Goal: Complete application form

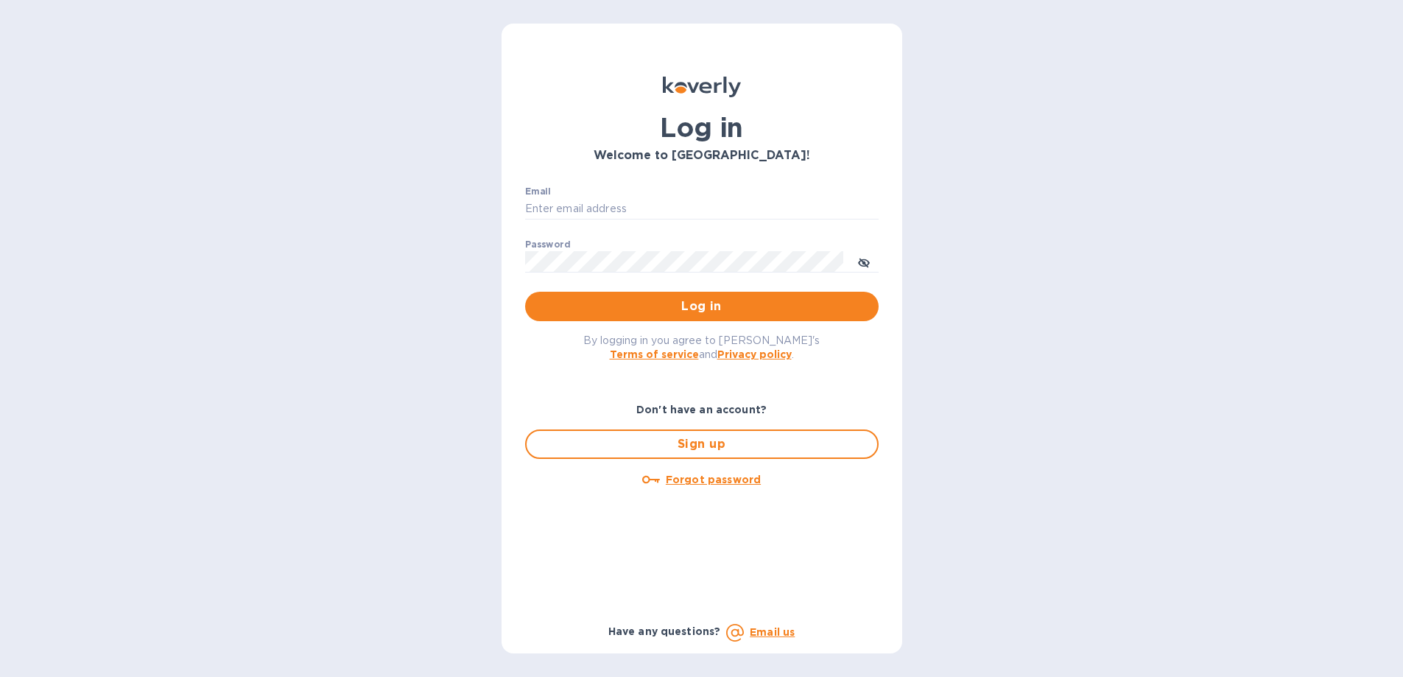
scroll to position [107, 0]
click at [599, 210] on input "Email" at bounding box center [701, 209] width 353 height 22
click at [761, 205] on input "Email" at bounding box center [701, 209] width 353 height 22
click at [647, 204] on input "Email" at bounding box center [701, 209] width 353 height 22
paste input "joelw@cabiriq.com""
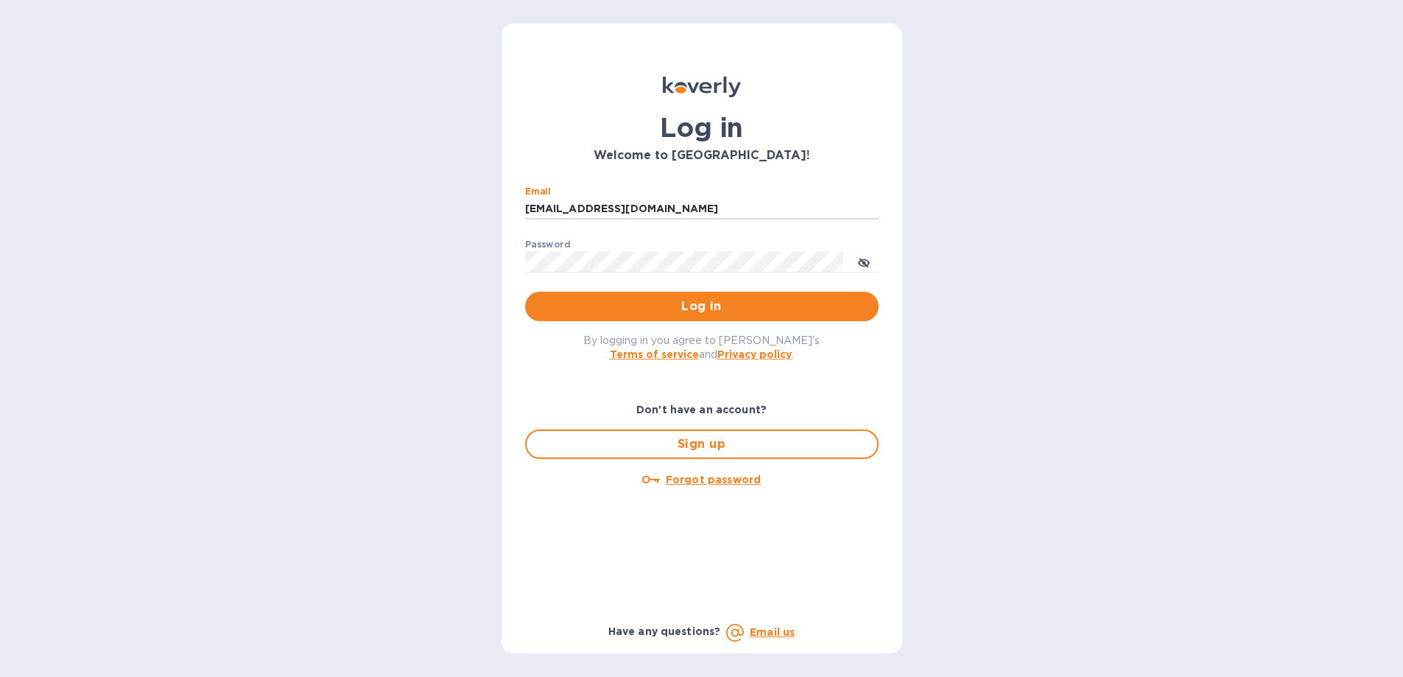
type input "joelw@cabiriq.com"
click at [525, 292] on button "Log in" at bounding box center [701, 306] width 353 height 29
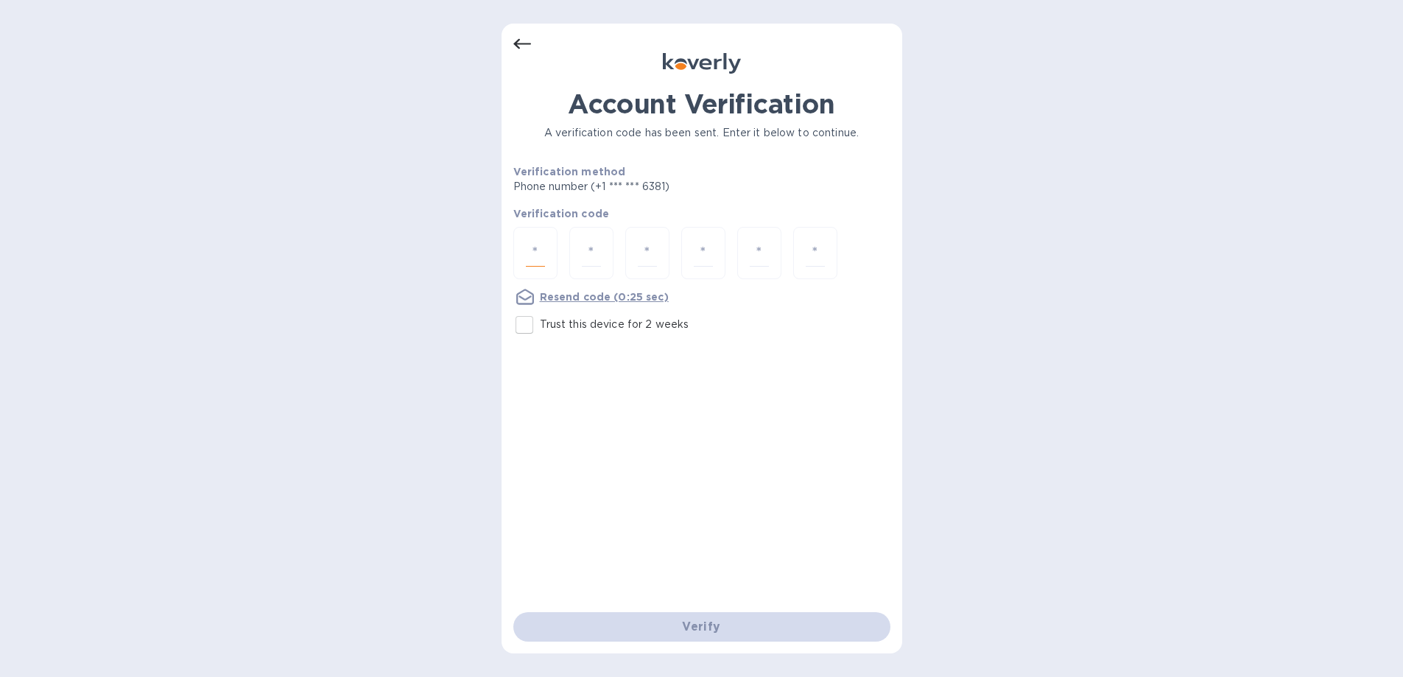
click at [541, 244] on input "number" at bounding box center [535, 252] width 19 height 27
type input "5"
type input "1"
type input "0"
type input "7"
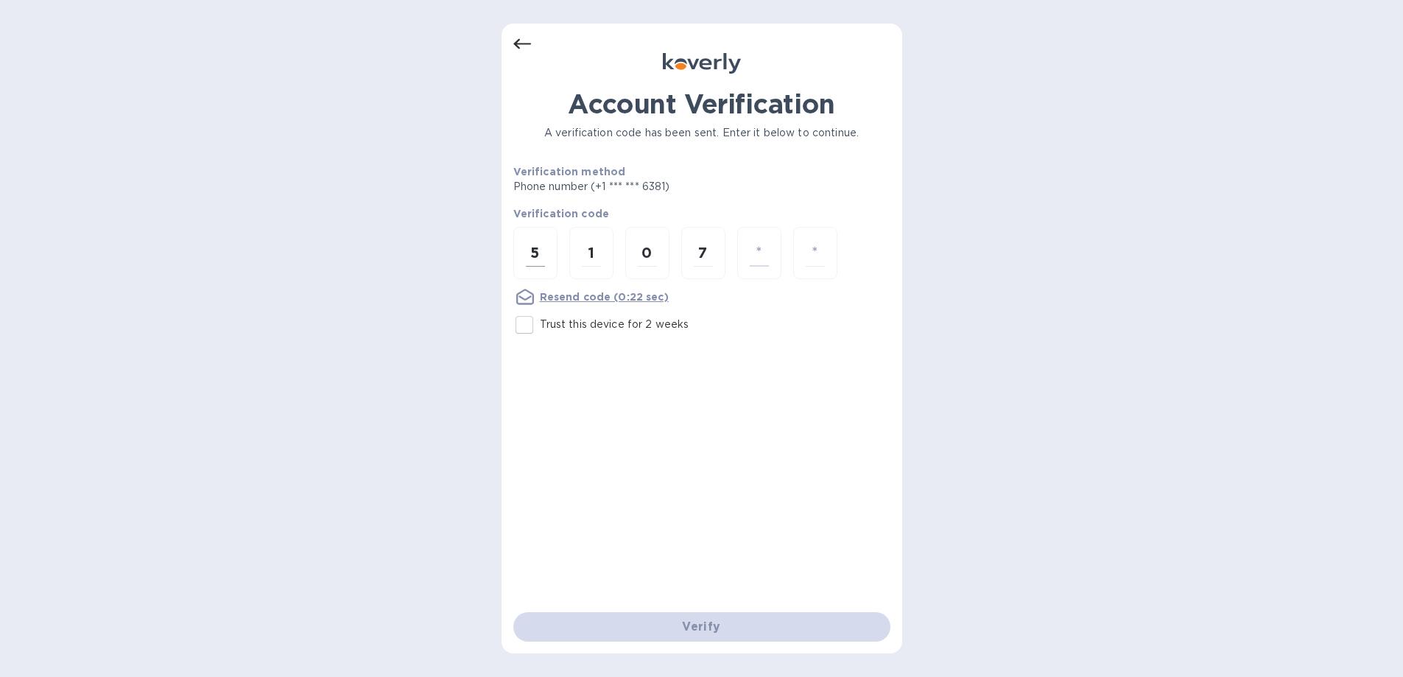
type input "7"
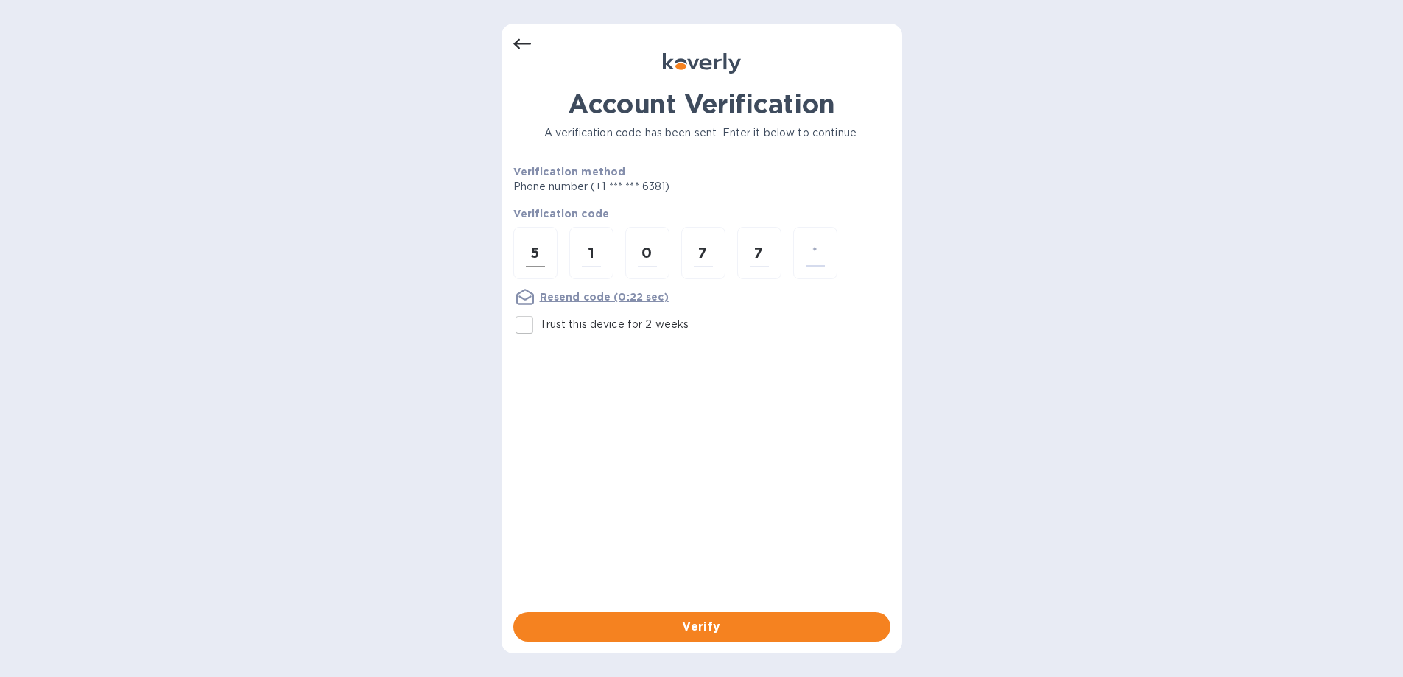
type input "9"
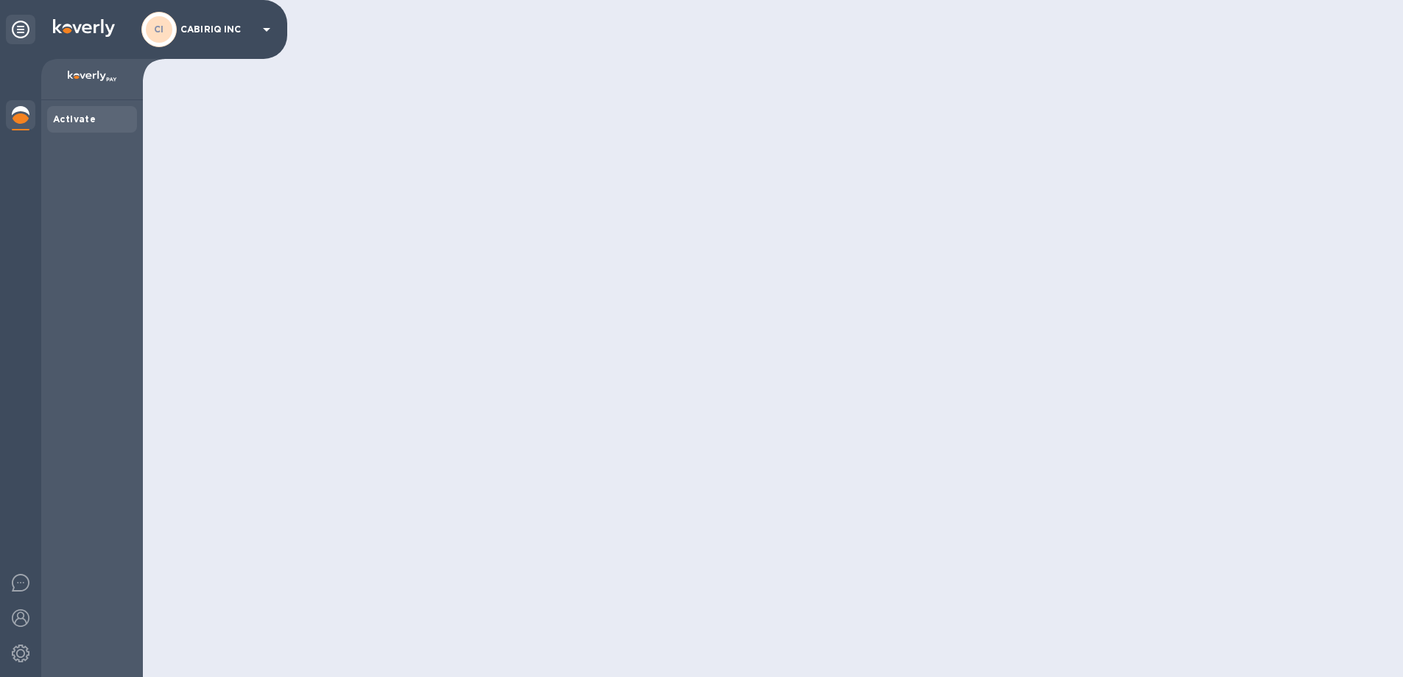
scroll to position [107, 0]
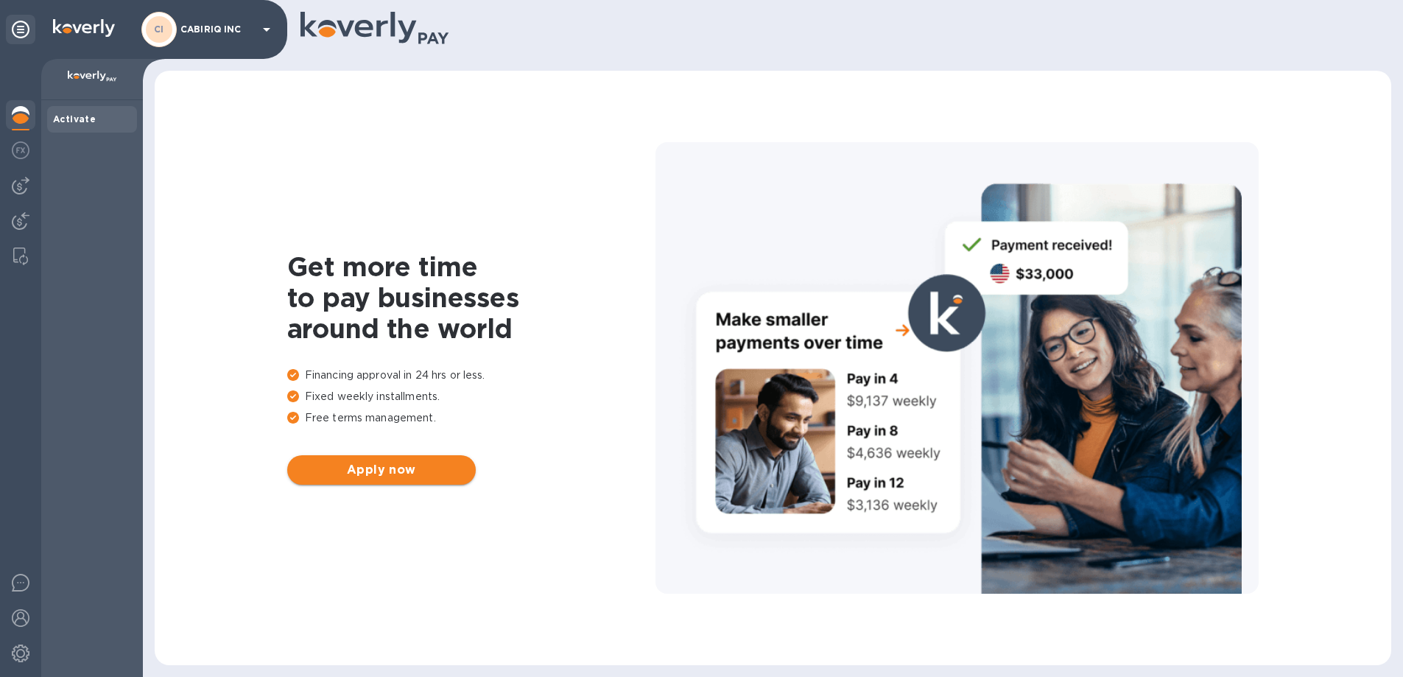
click at [380, 469] on span "Apply now" at bounding box center [381, 470] width 165 height 18
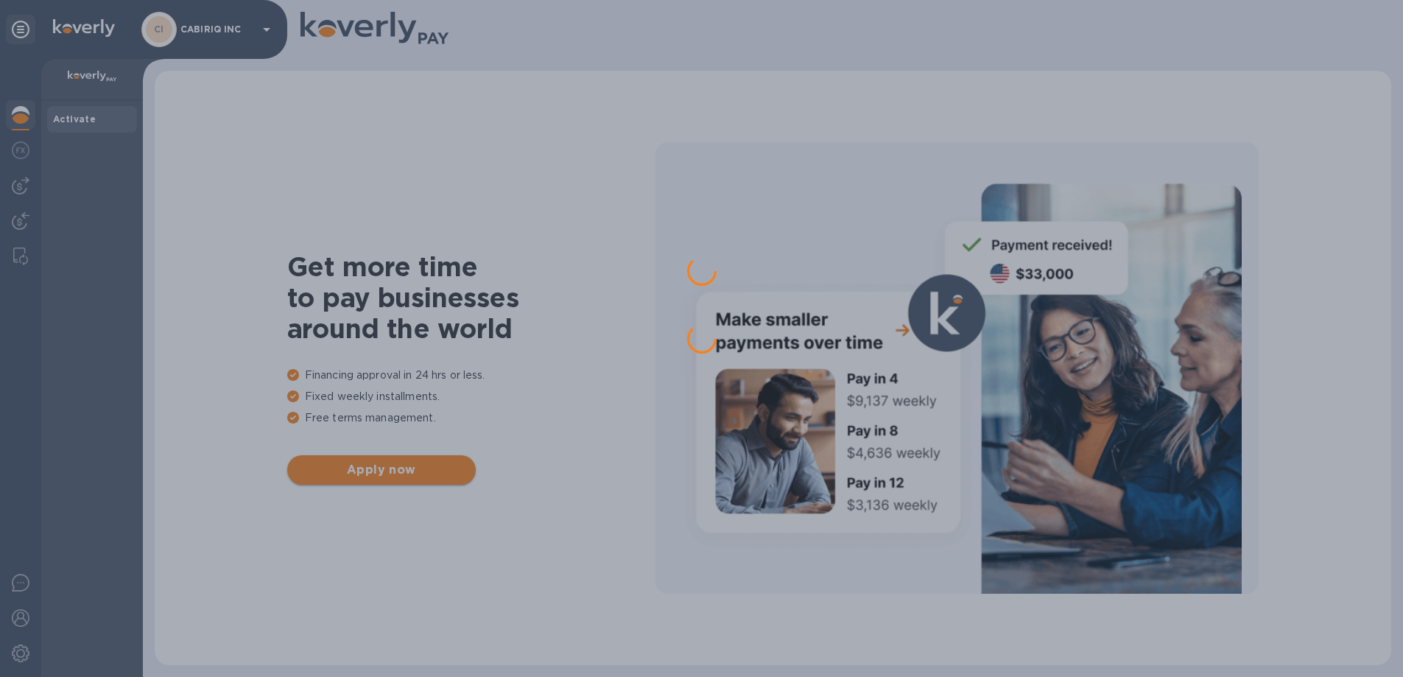
scroll to position [0, 0]
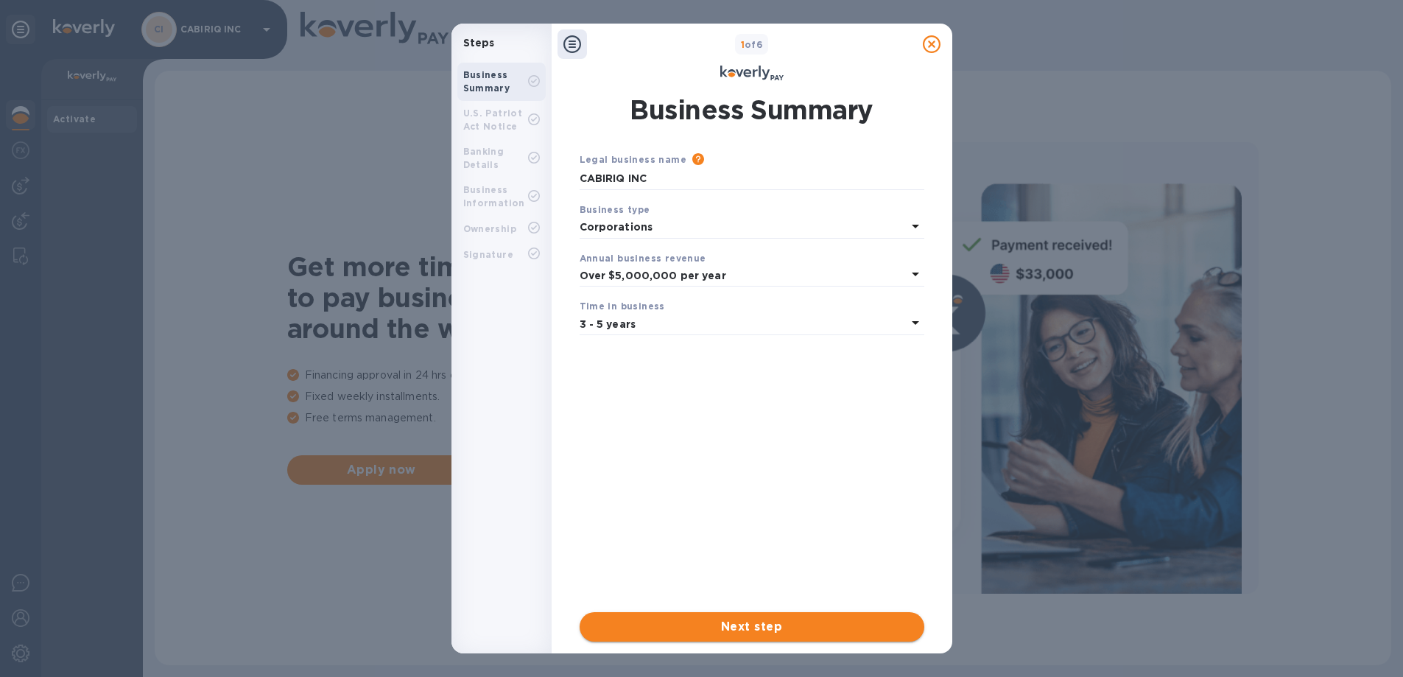
click at [784, 631] on span "Next step" at bounding box center [751, 627] width 321 height 18
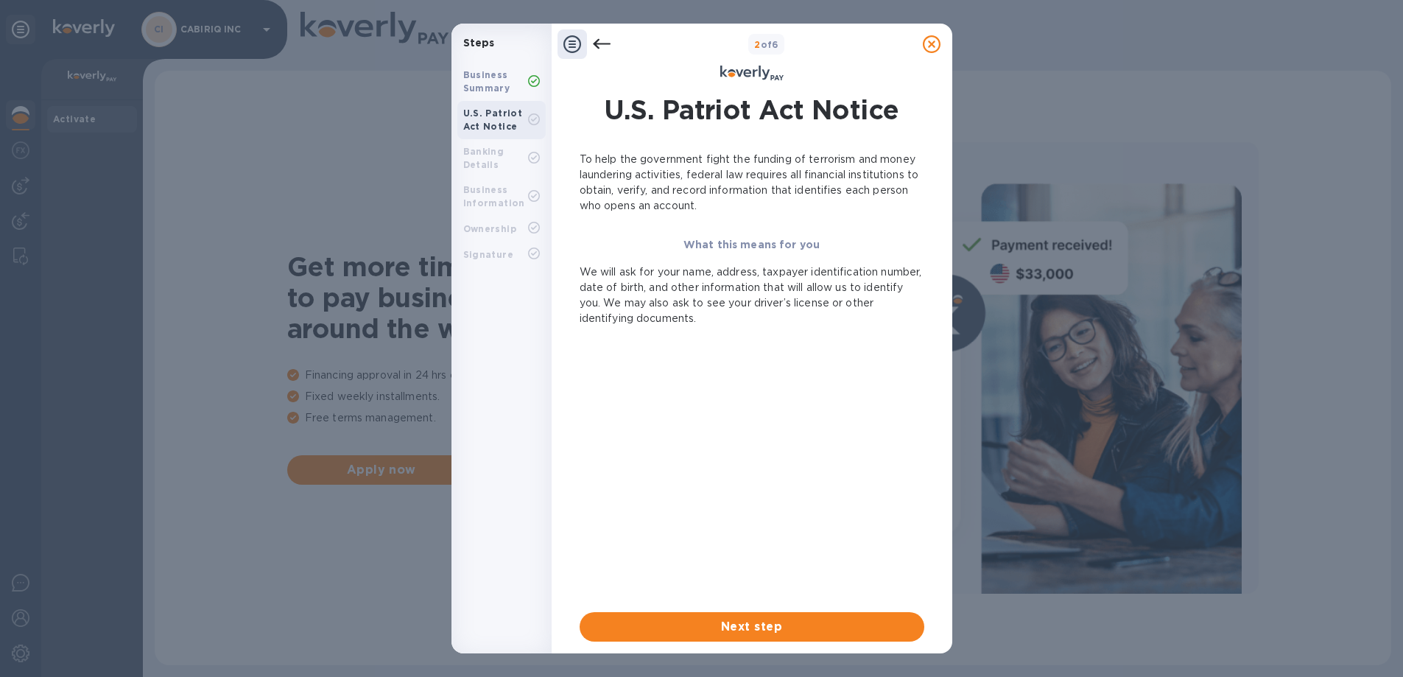
click at [784, 631] on span "Next step" at bounding box center [751, 627] width 321 height 18
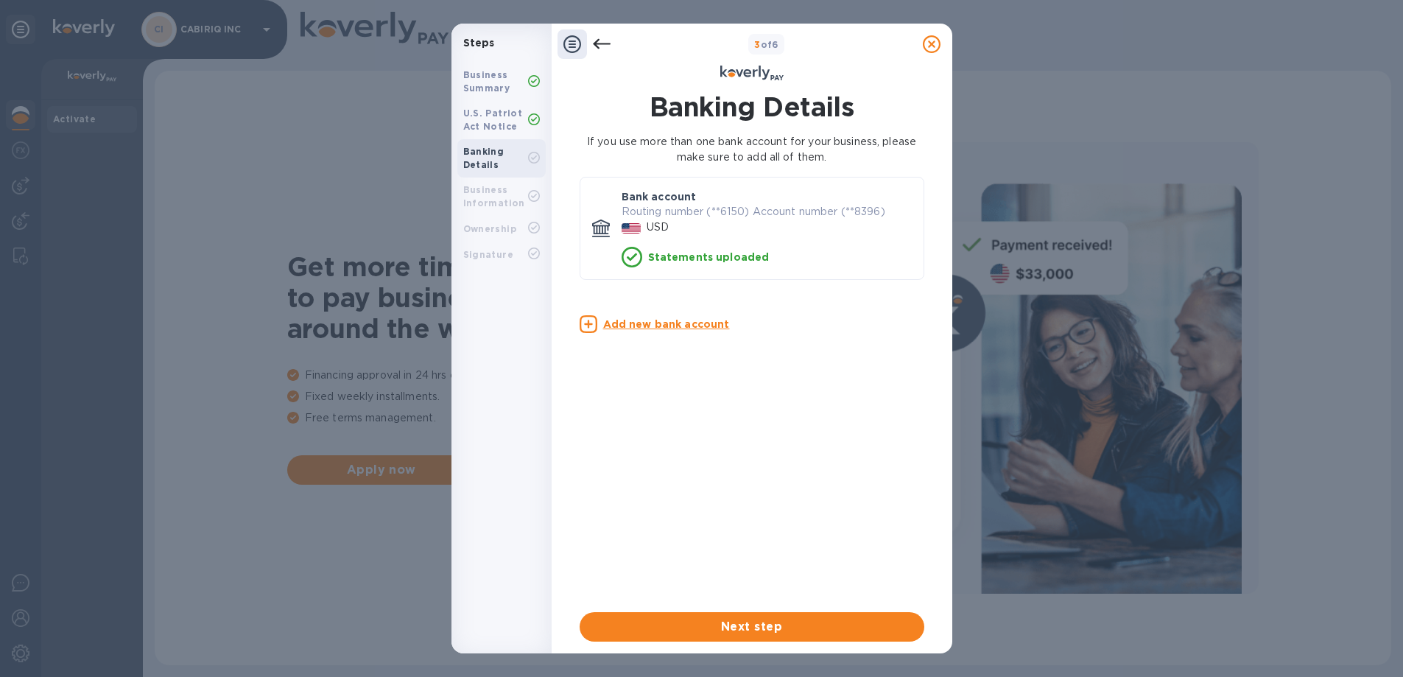
click at [663, 318] on u "Add new bank account" at bounding box center [666, 324] width 127 height 12
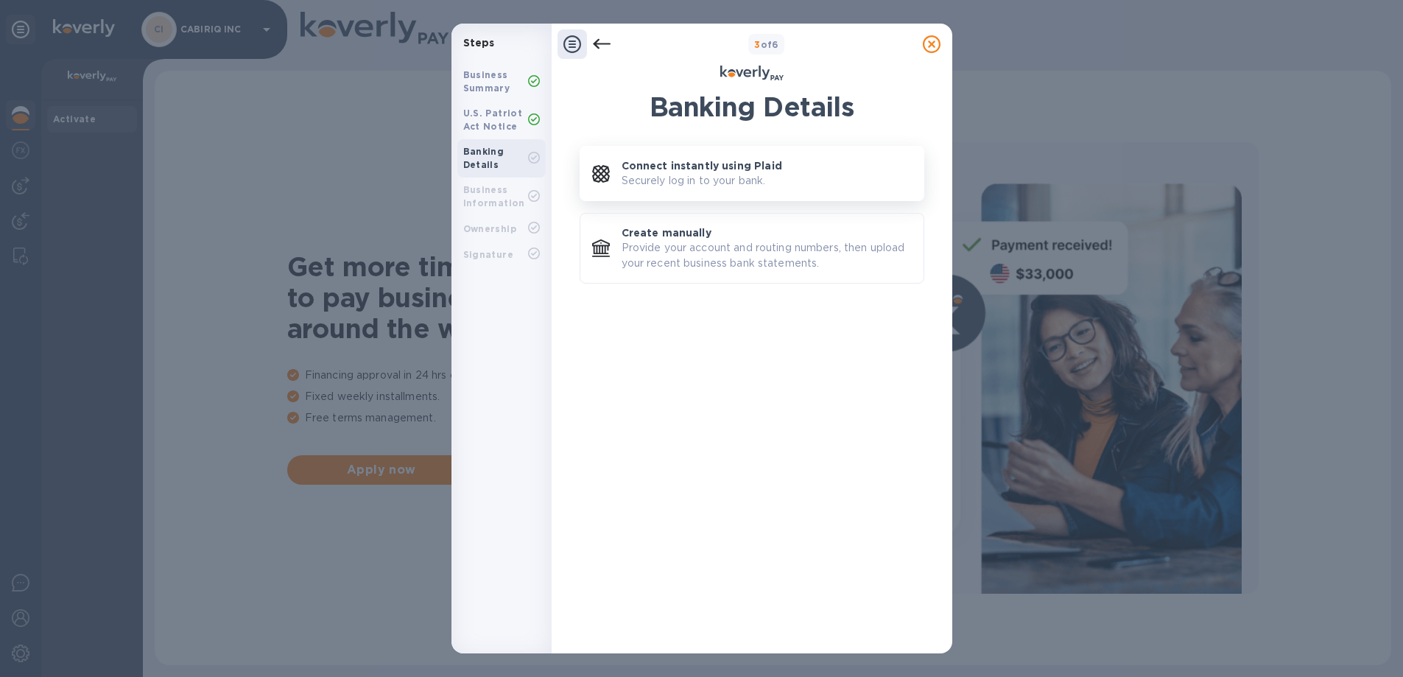
click at [689, 190] on button "Connect instantly using Plaid Securely log in to your bank." at bounding box center [752, 173] width 345 height 55
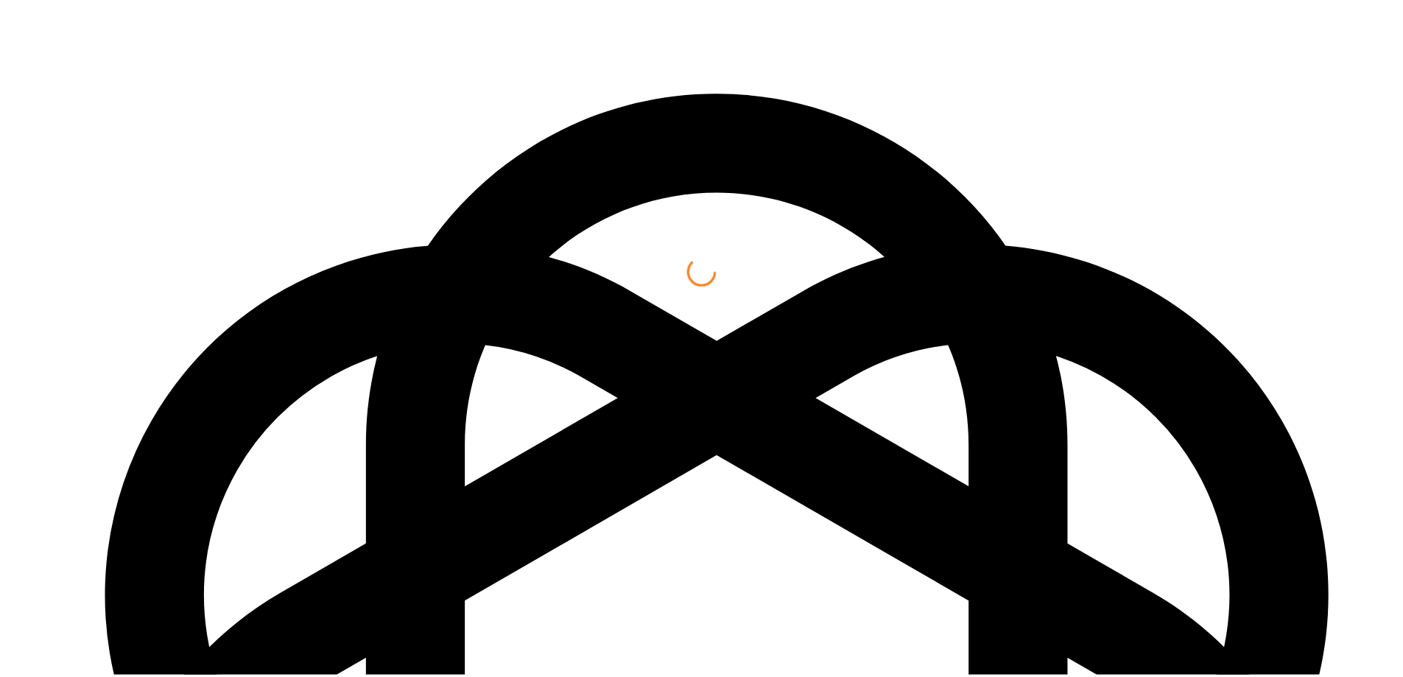
scroll to position [107, 0]
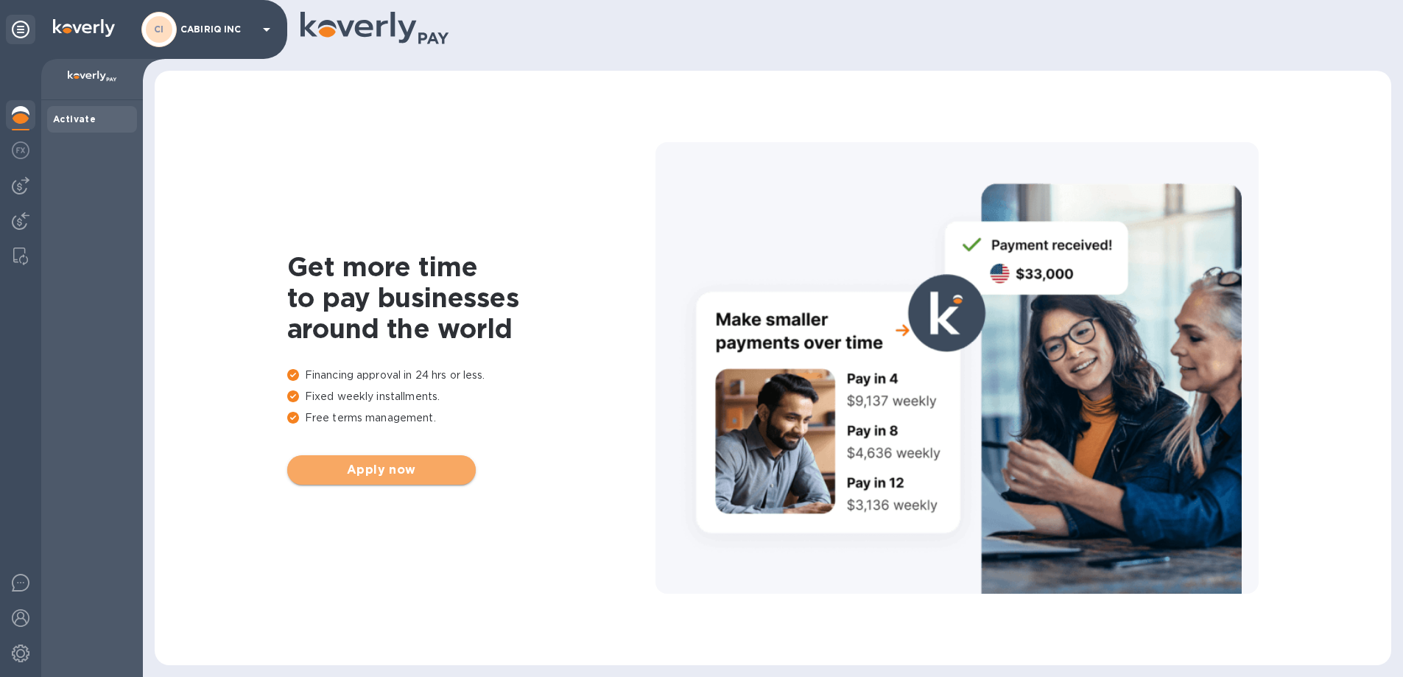
click at [425, 471] on span "Apply now" at bounding box center [381, 470] width 165 height 18
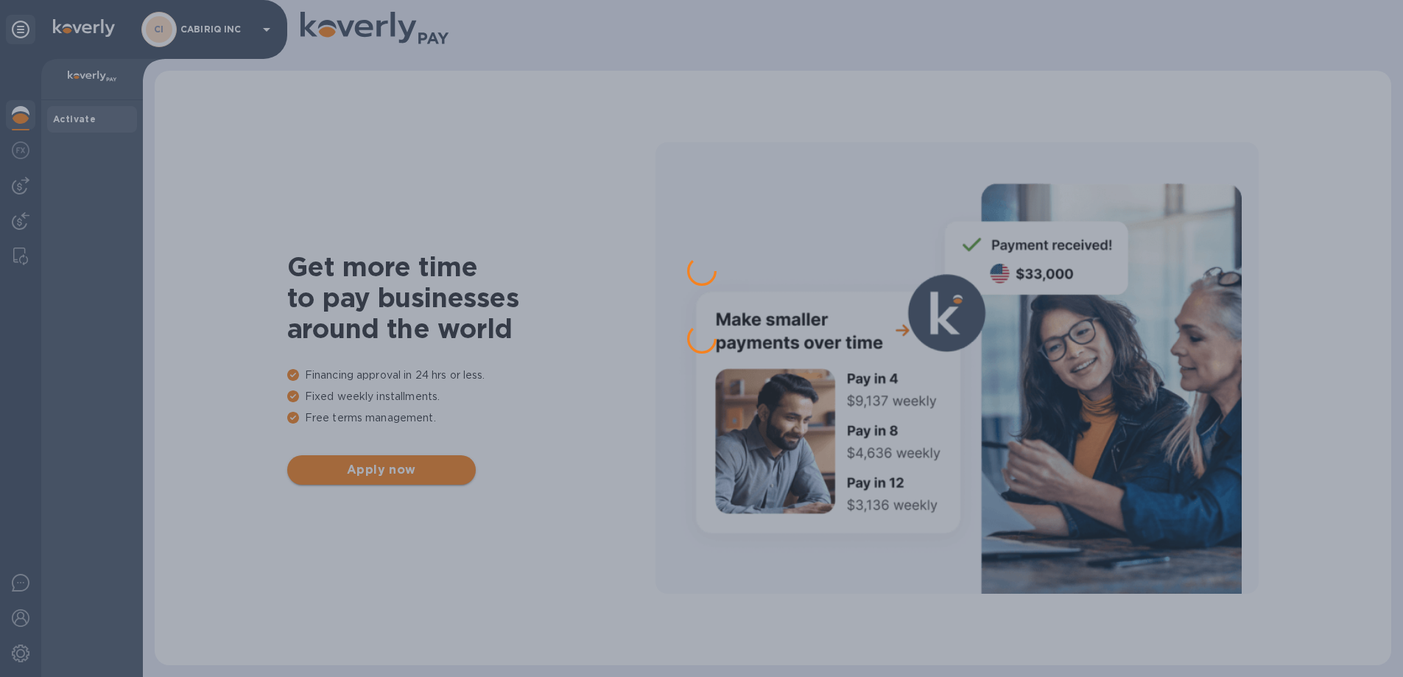
scroll to position [0, 0]
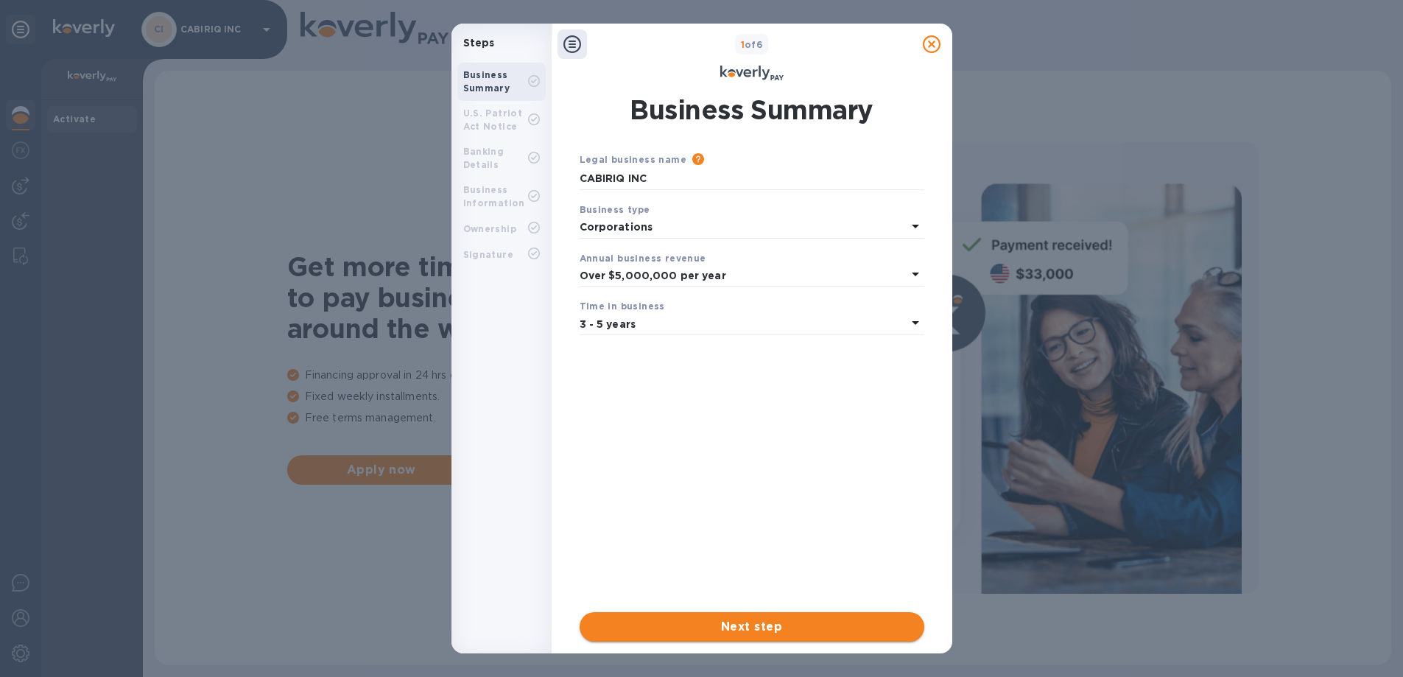
click at [826, 633] on span "Next step" at bounding box center [751, 627] width 321 height 18
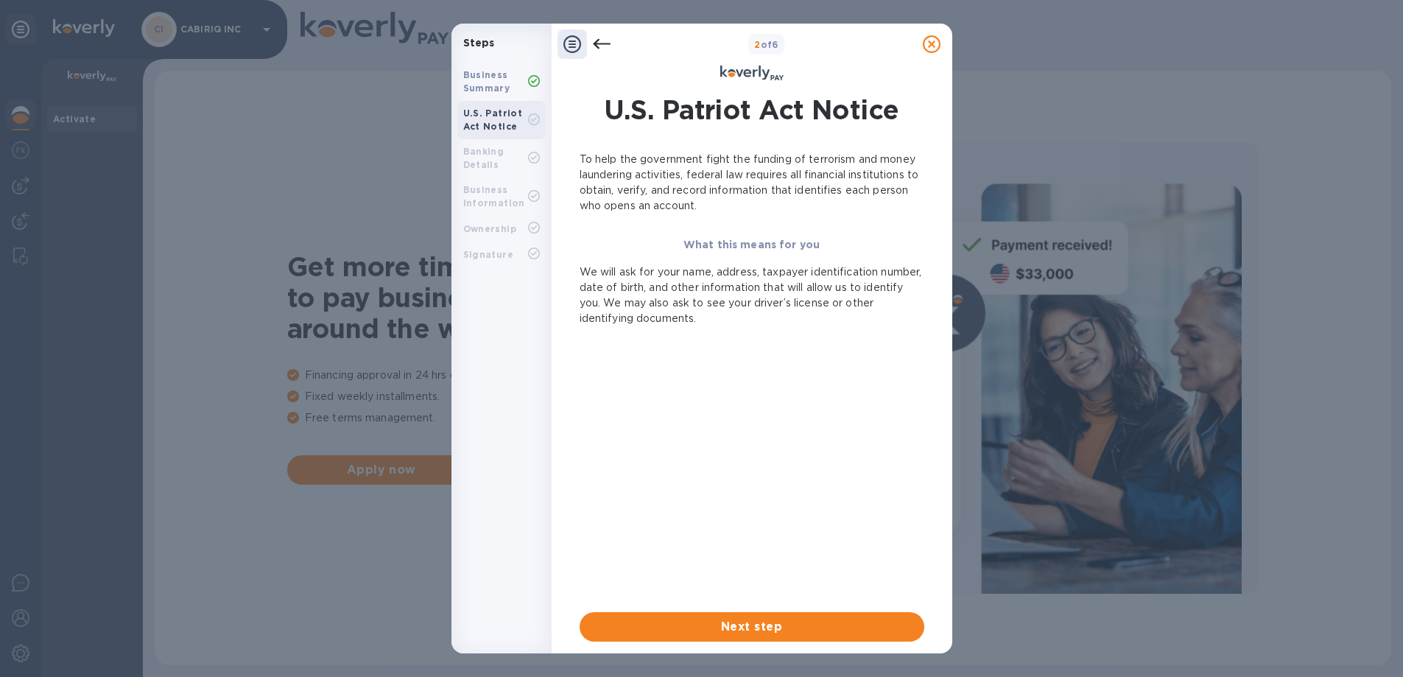
click at [826, 633] on span "Next step" at bounding box center [751, 627] width 321 height 18
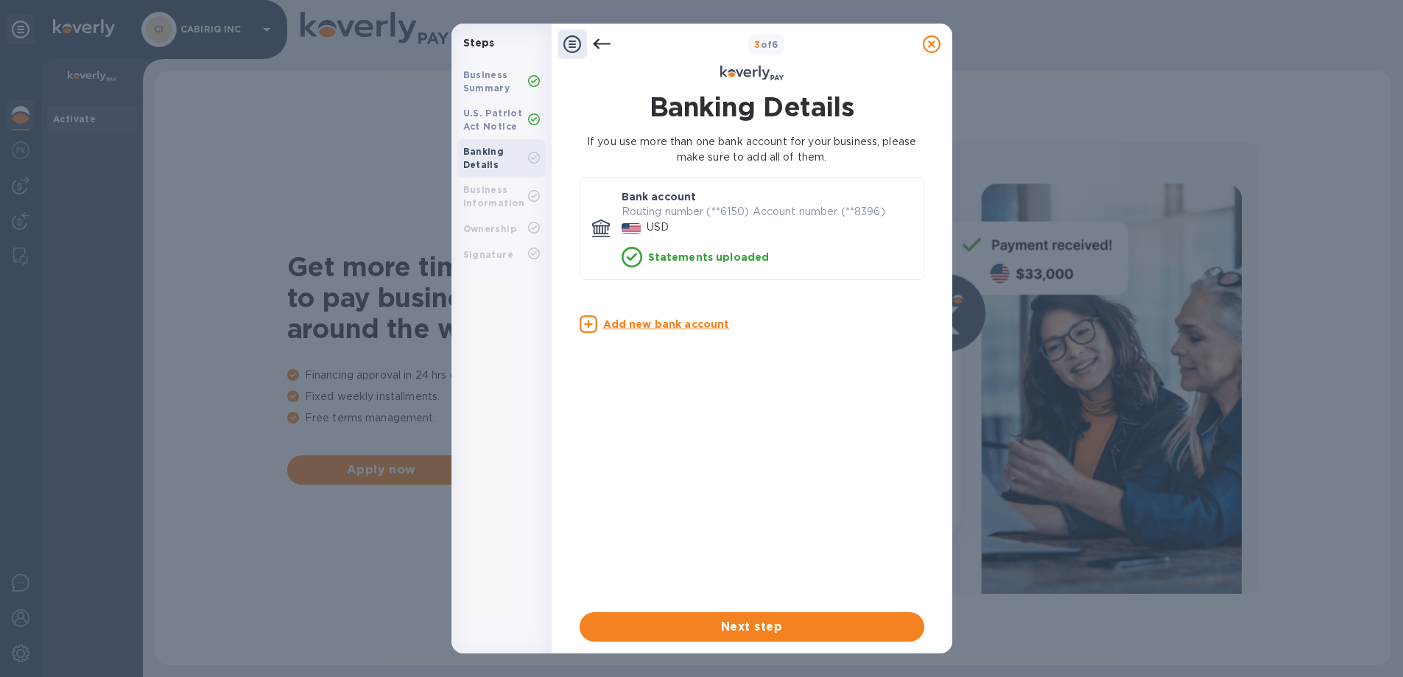
click at [681, 323] on u "Add new bank account" at bounding box center [666, 324] width 127 height 12
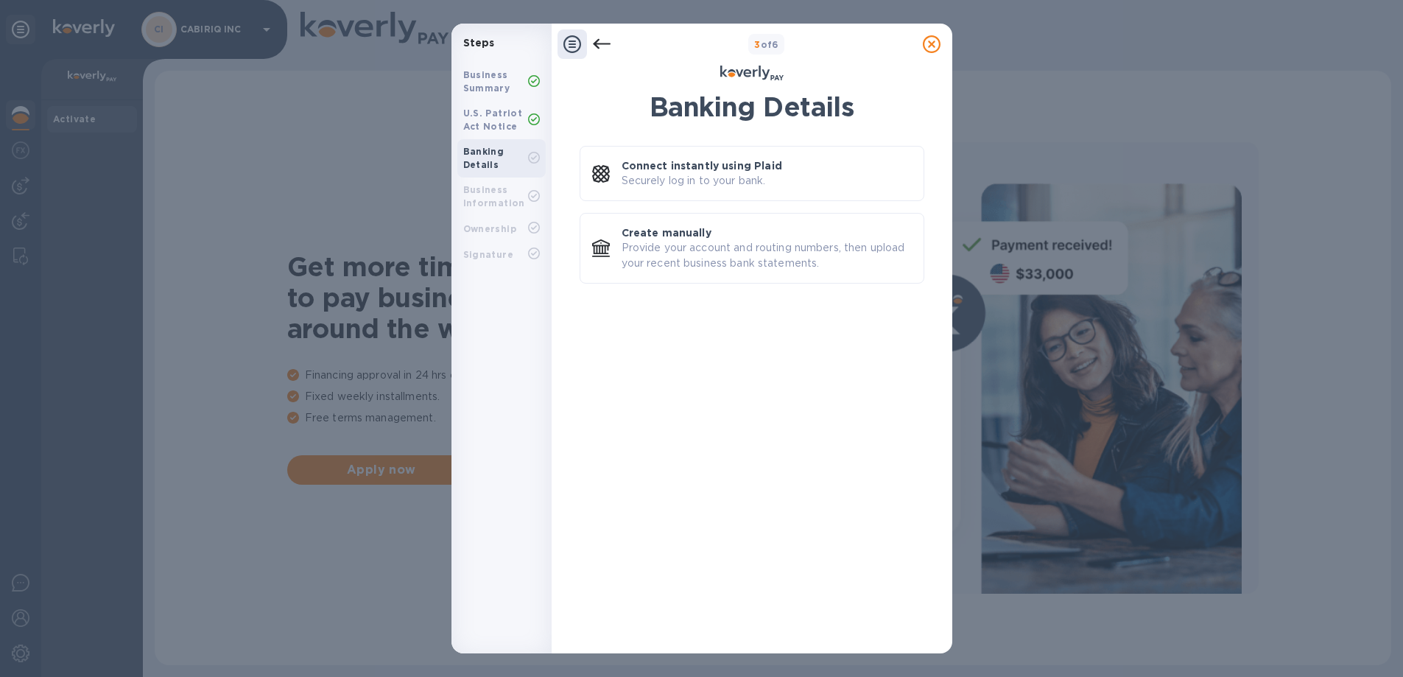
click at [693, 188] on p "Securely log in to your bank." at bounding box center [693, 180] width 144 height 15
click at [723, 187] on p "Securely log in to your bank." at bounding box center [693, 180] width 144 height 15
click at [600, 36] on icon at bounding box center [602, 44] width 18 height 18
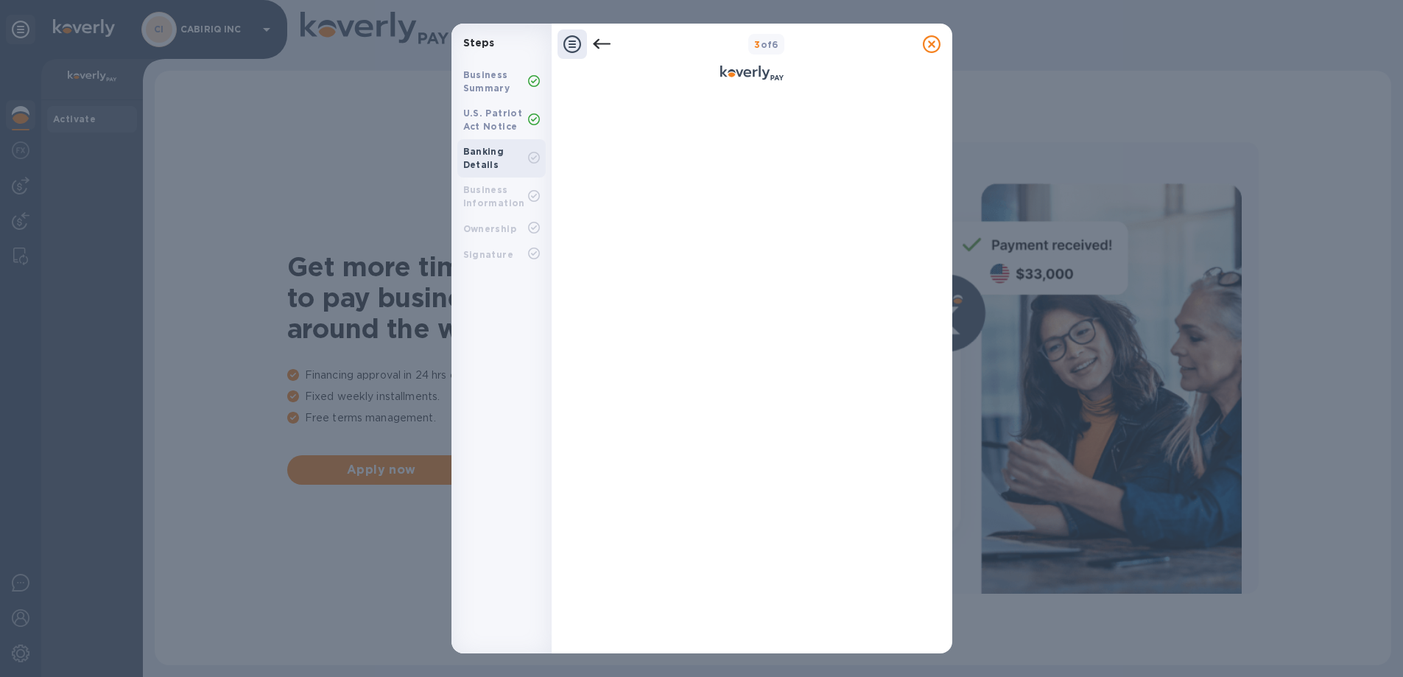
click at [601, 43] on icon at bounding box center [602, 44] width 18 height 18
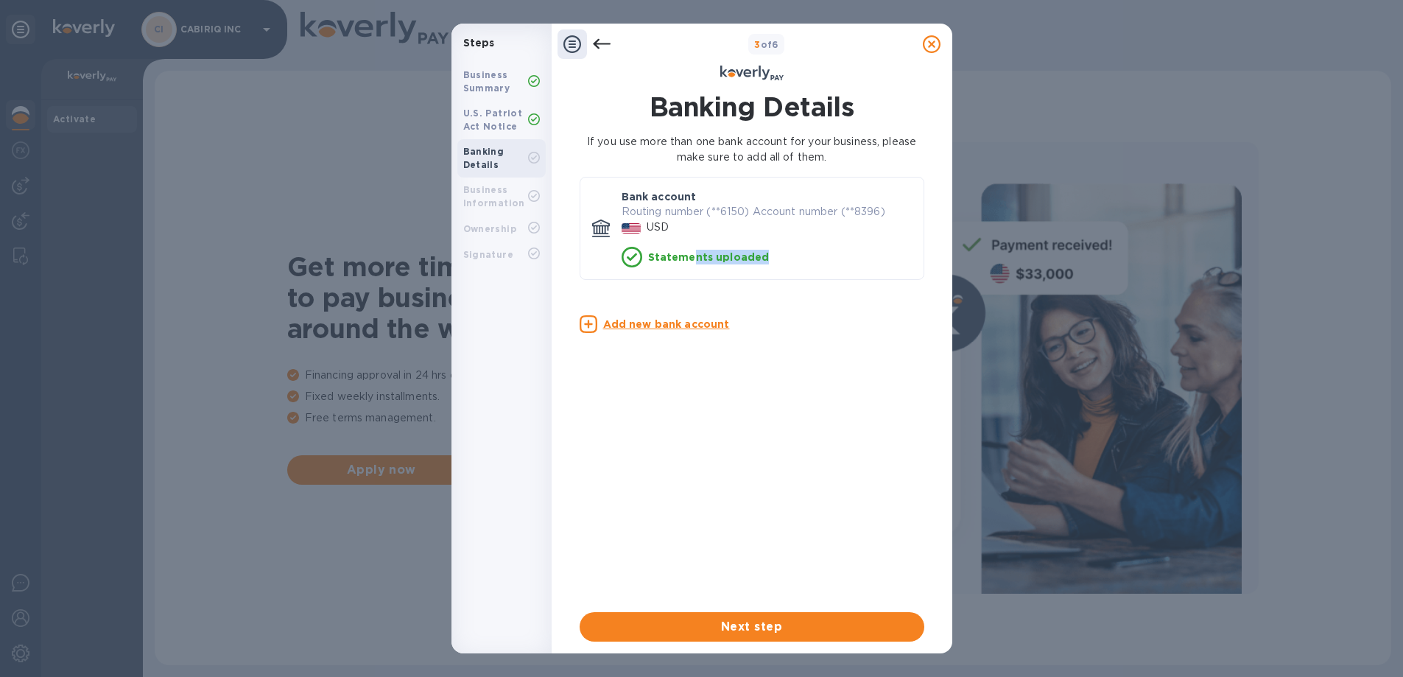
click at [692, 306] on div "Banking Details If you use more than one bank account for your business, please…" at bounding box center [752, 217] width 345 height 253
click at [696, 334] on div "Banking Details If you use more than one bank account for your business, please…" at bounding box center [752, 217] width 345 height 253
click at [683, 328] on u "Add new bank account" at bounding box center [666, 324] width 127 height 12
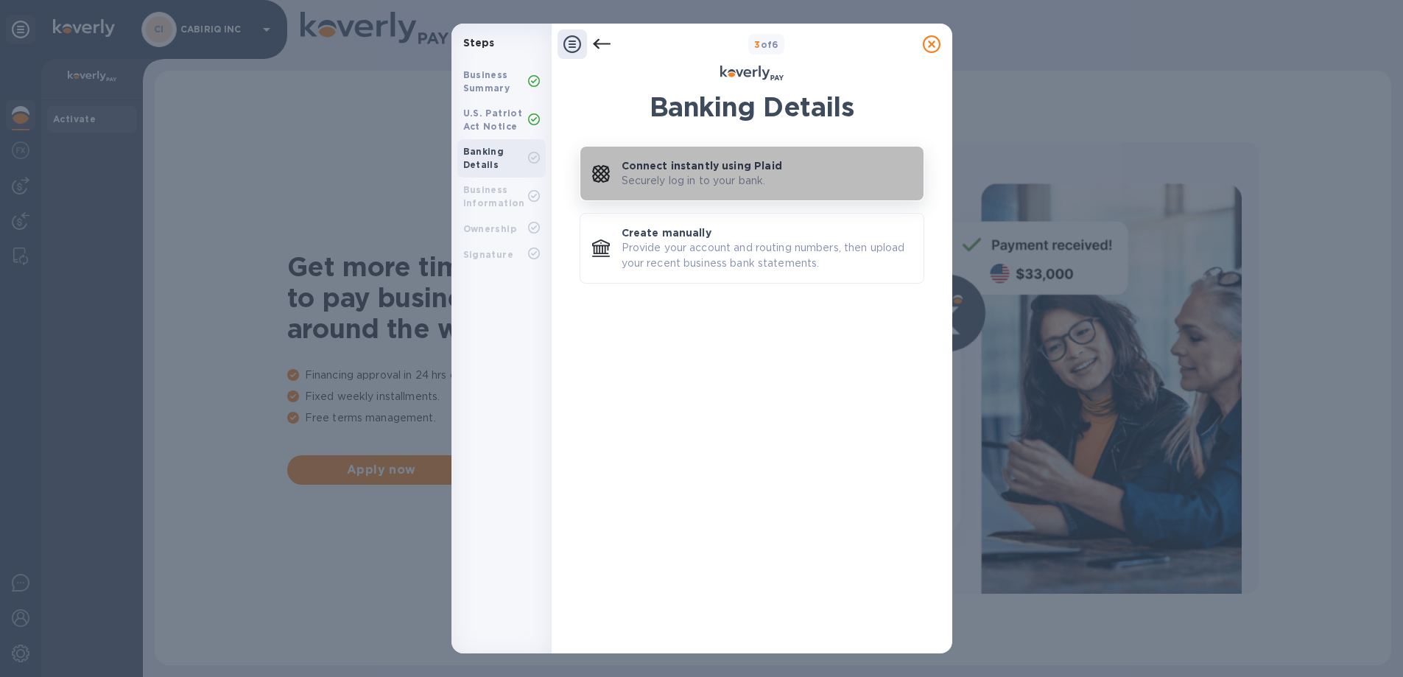
click at [778, 191] on button "Connect instantly using Plaid Securely log in to your bank." at bounding box center [752, 173] width 345 height 55
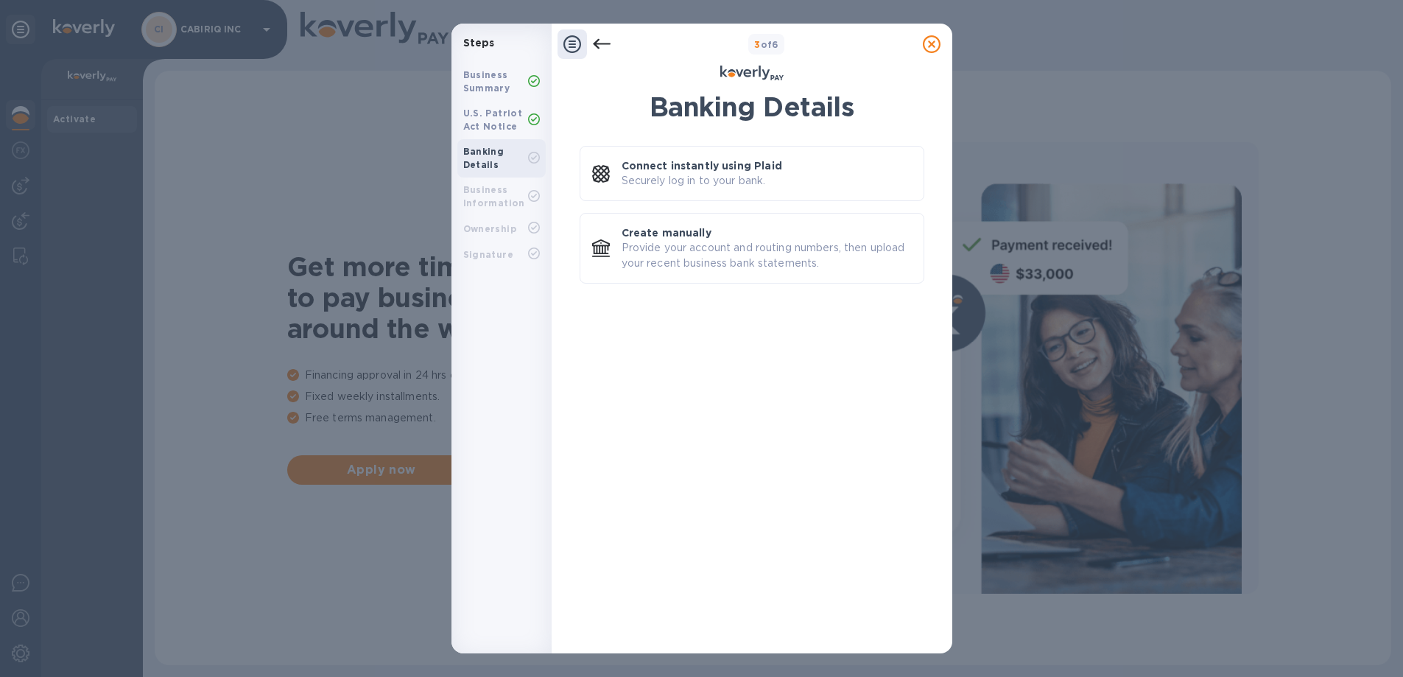
click at [766, 140] on div "Banking Details Connect instantly using Plaid Securely log in to your bank. Cre…" at bounding box center [752, 187] width 345 height 192
click at [766, 161] on p "Connect instantly using Plaid" at bounding box center [701, 165] width 161 height 15
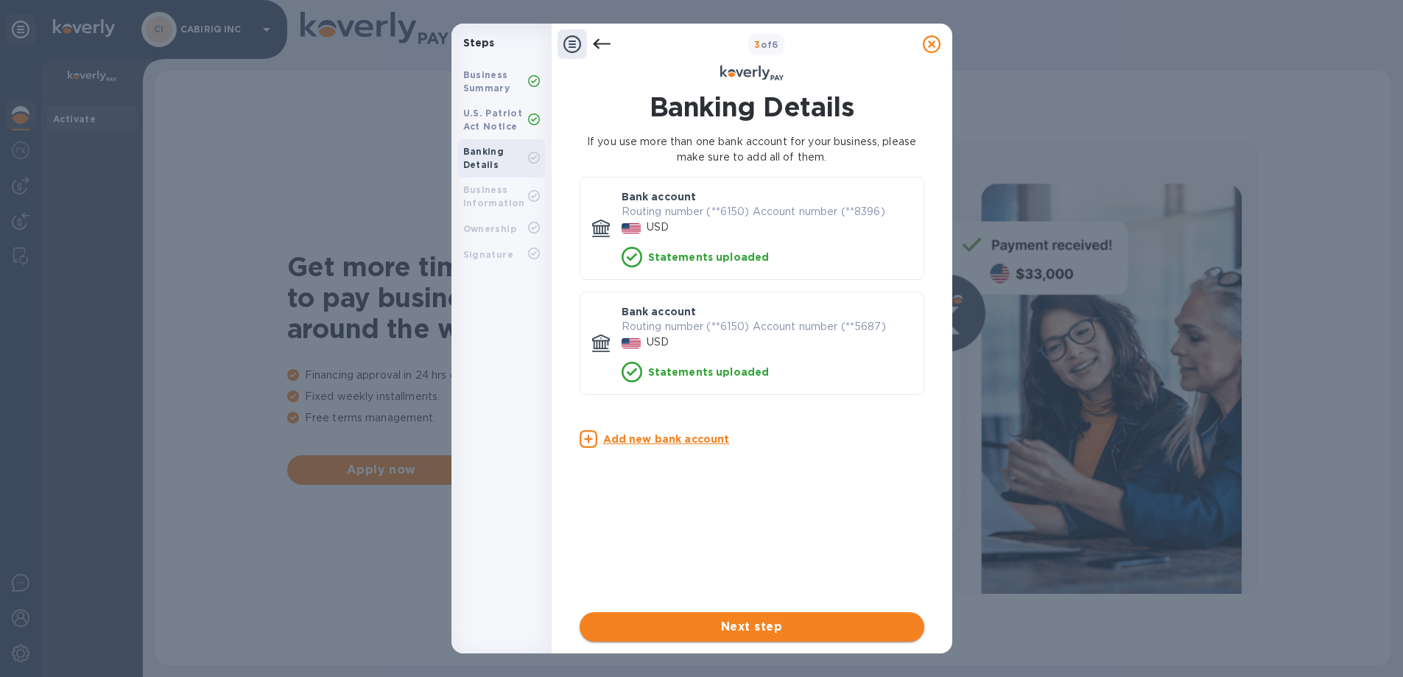
click at [778, 633] on span "Next step" at bounding box center [751, 627] width 321 height 18
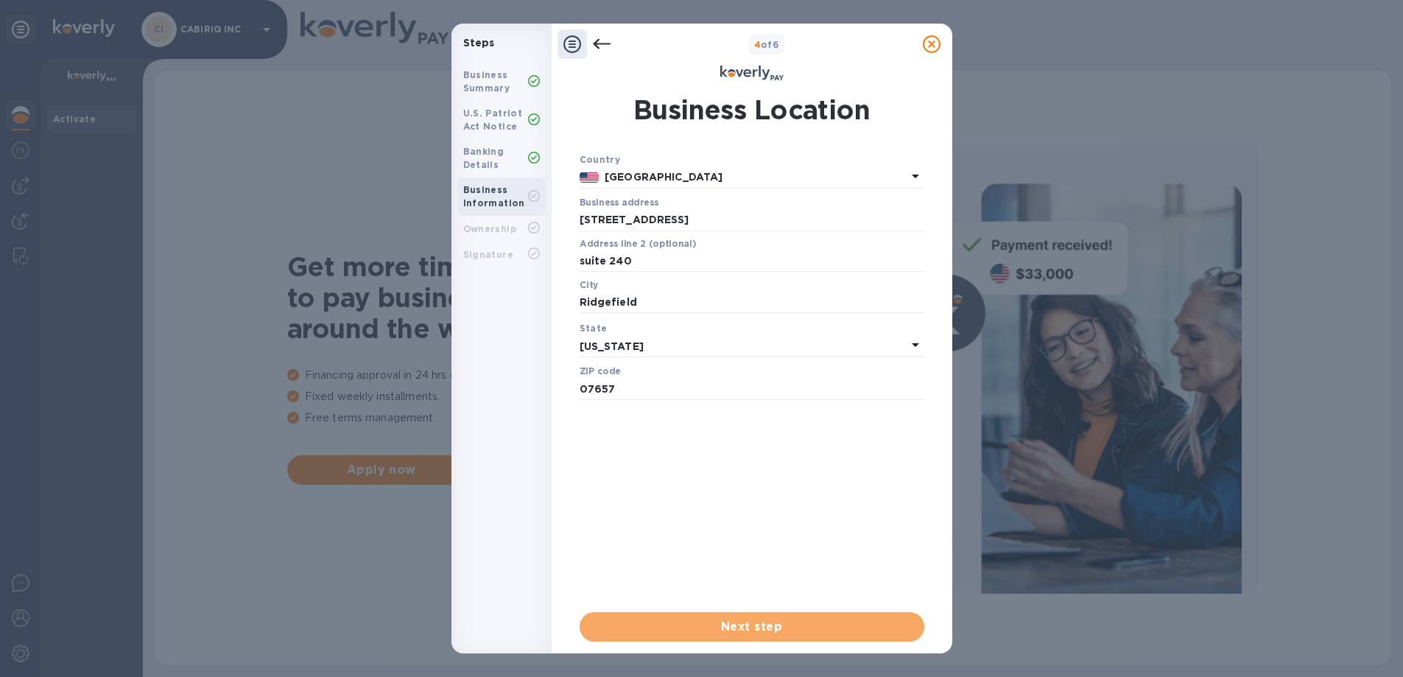
click at [778, 633] on span "Next step" at bounding box center [751, 627] width 321 height 18
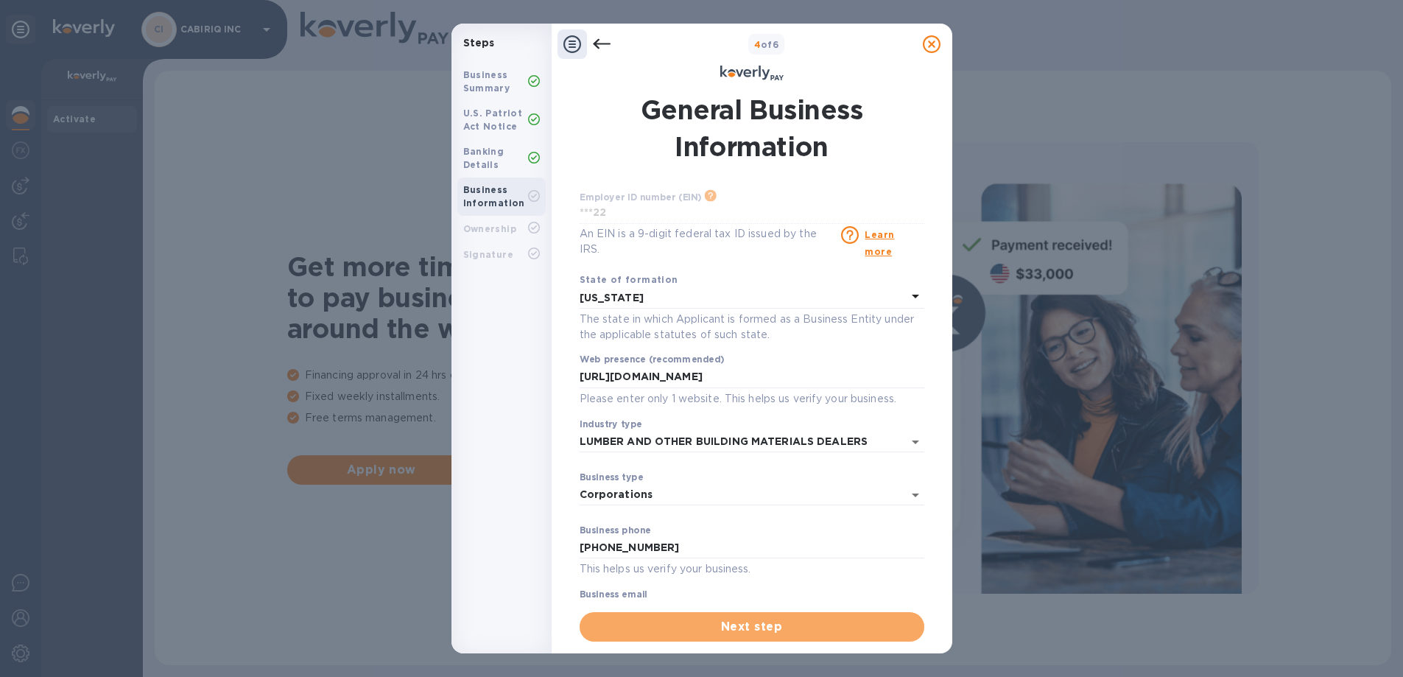
click at [778, 633] on span "Next step" at bounding box center [751, 627] width 321 height 18
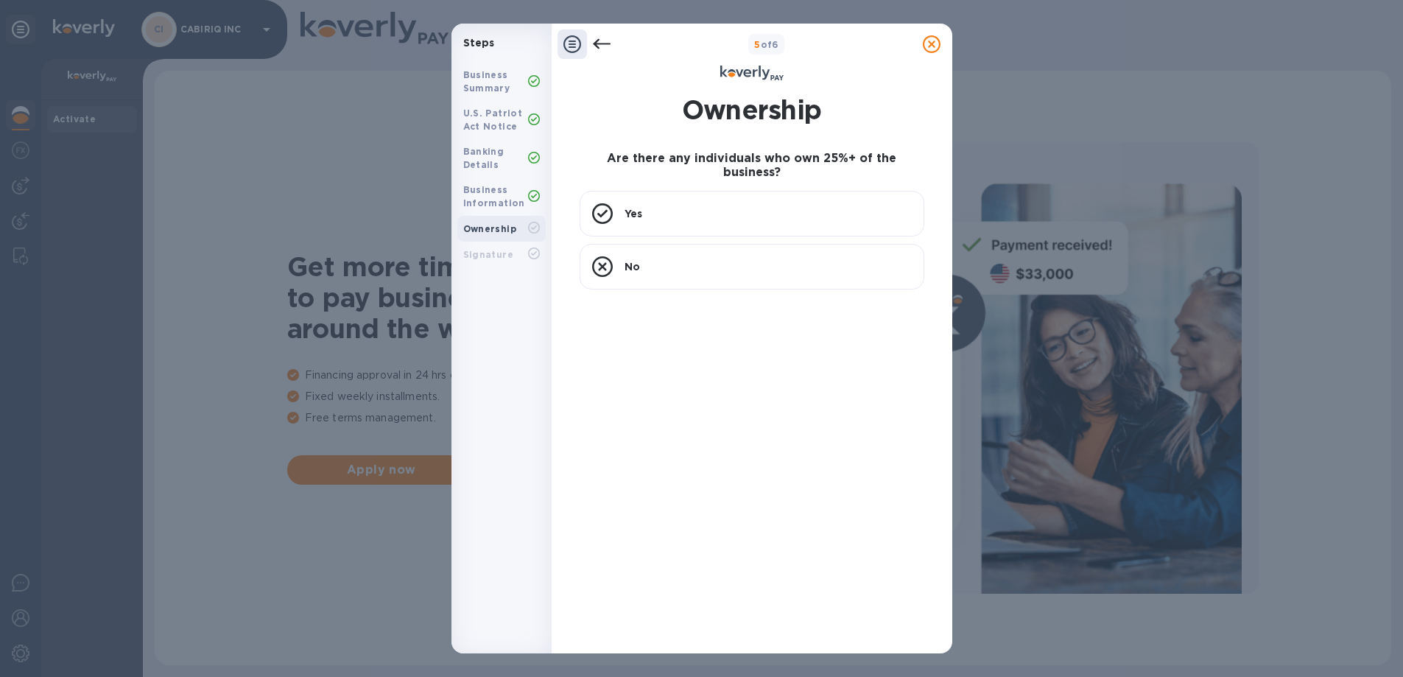
scroll to position [59, 0]
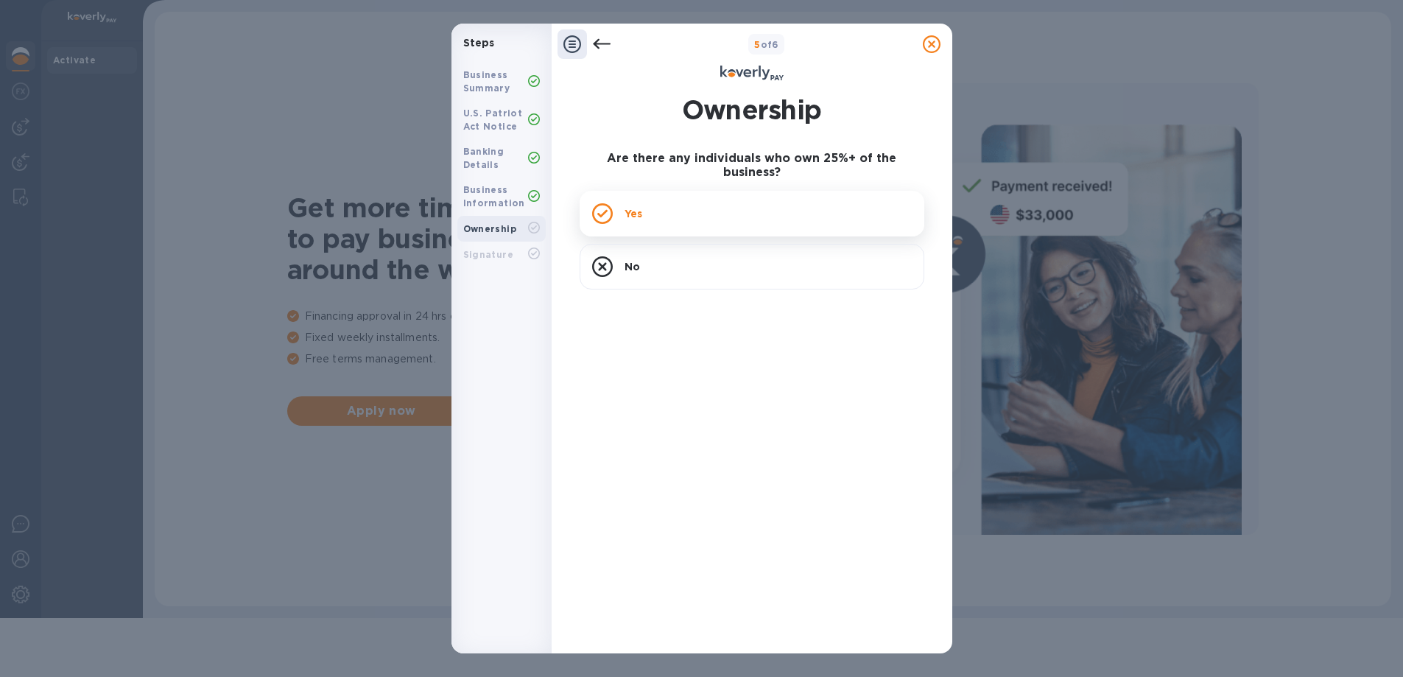
click at [799, 195] on div "Yes" at bounding box center [752, 214] width 345 height 46
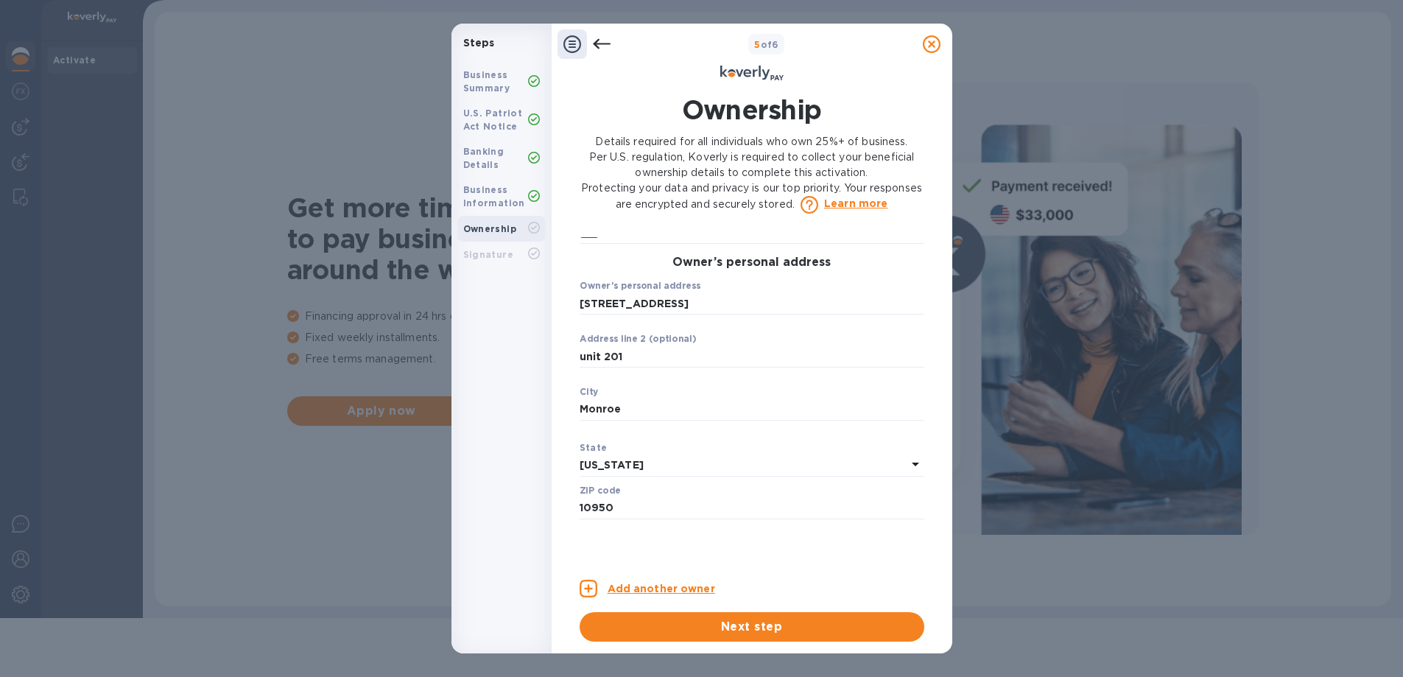
scroll to position [515, 0]
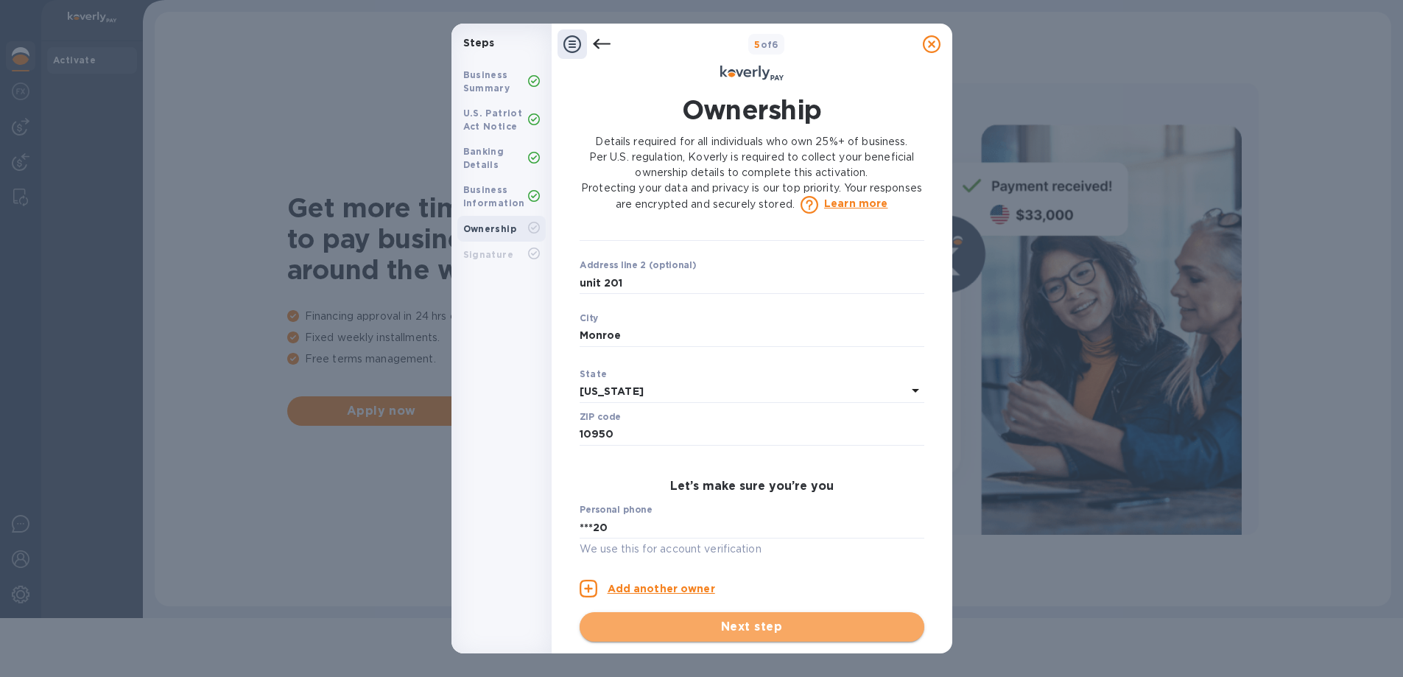
click at [753, 624] on span "Next step" at bounding box center [751, 627] width 321 height 18
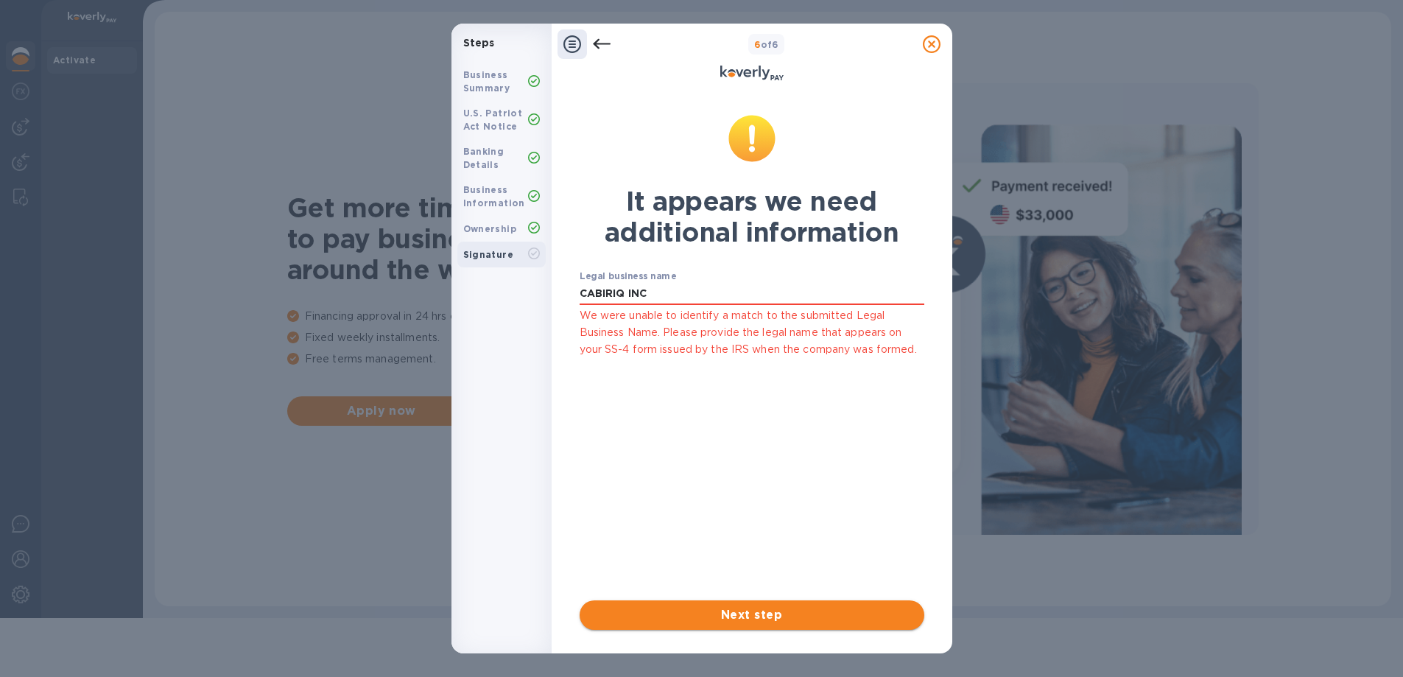
click at [755, 619] on span "Next step" at bounding box center [751, 615] width 321 height 18
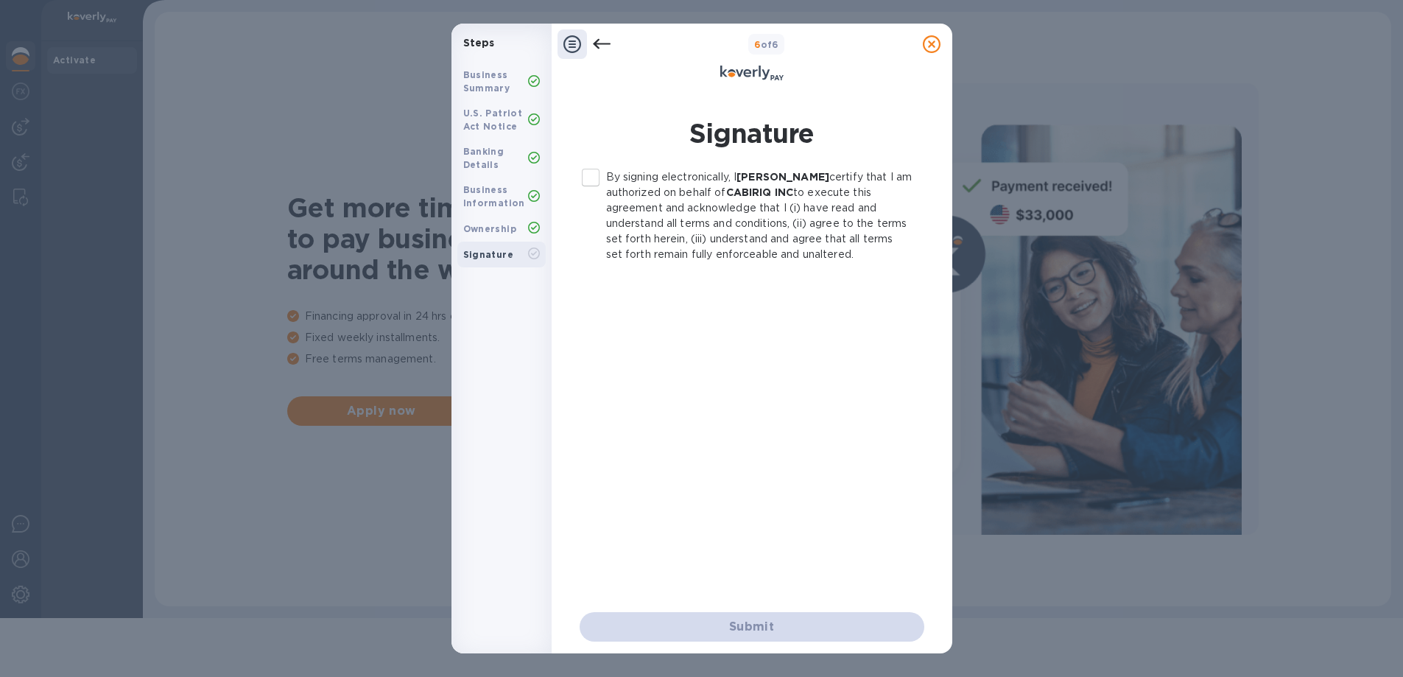
click at [602, 180] on input "By signing electronically, I Joel Weiss certify that I am authorized on behalf …" at bounding box center [590, 177] width 31 height 31
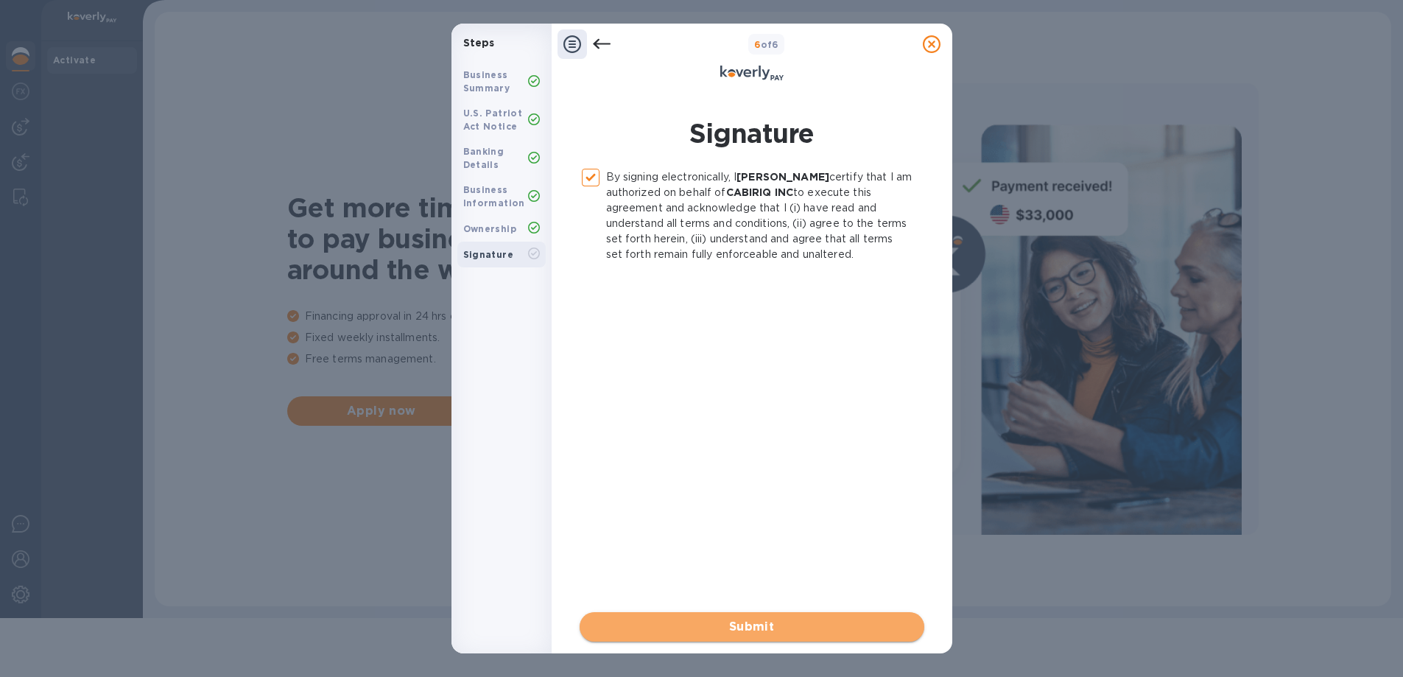
click at [842, 613] on button "Submit" at bounding box center [752, 626] width 345 height 29
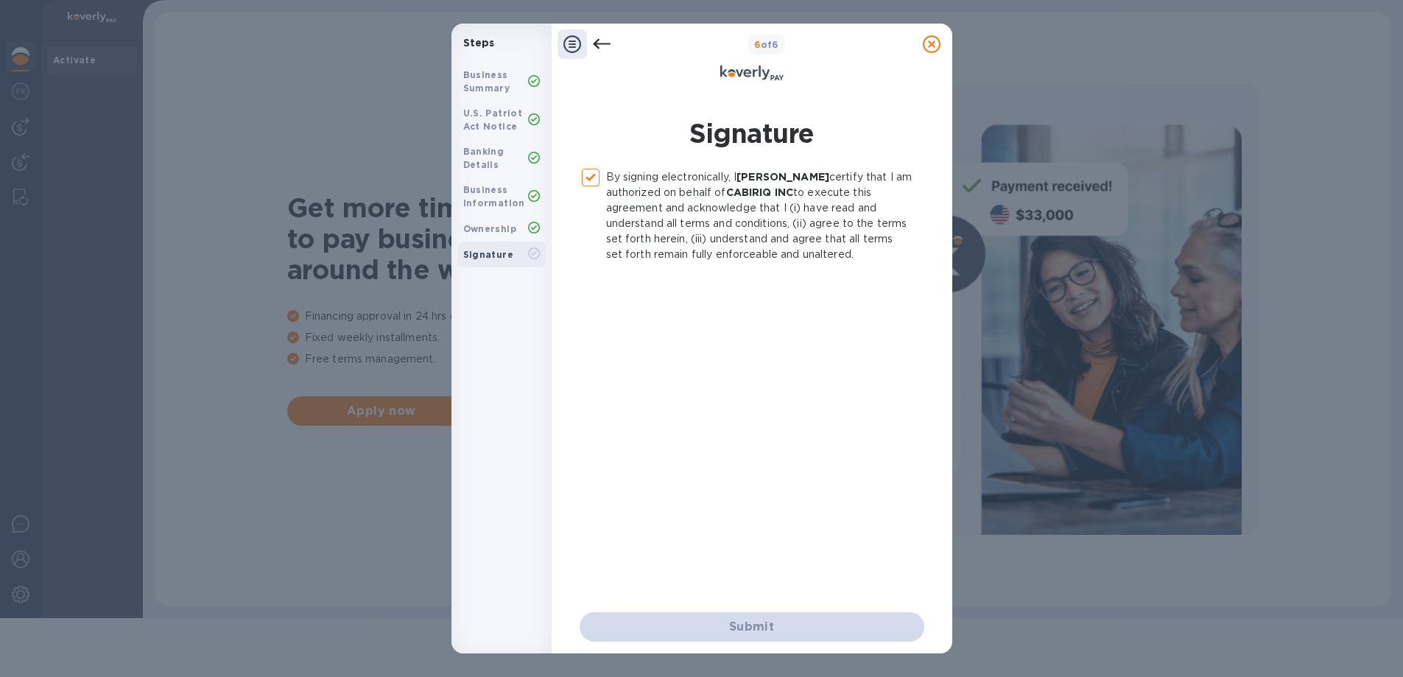
checkbox input "false"
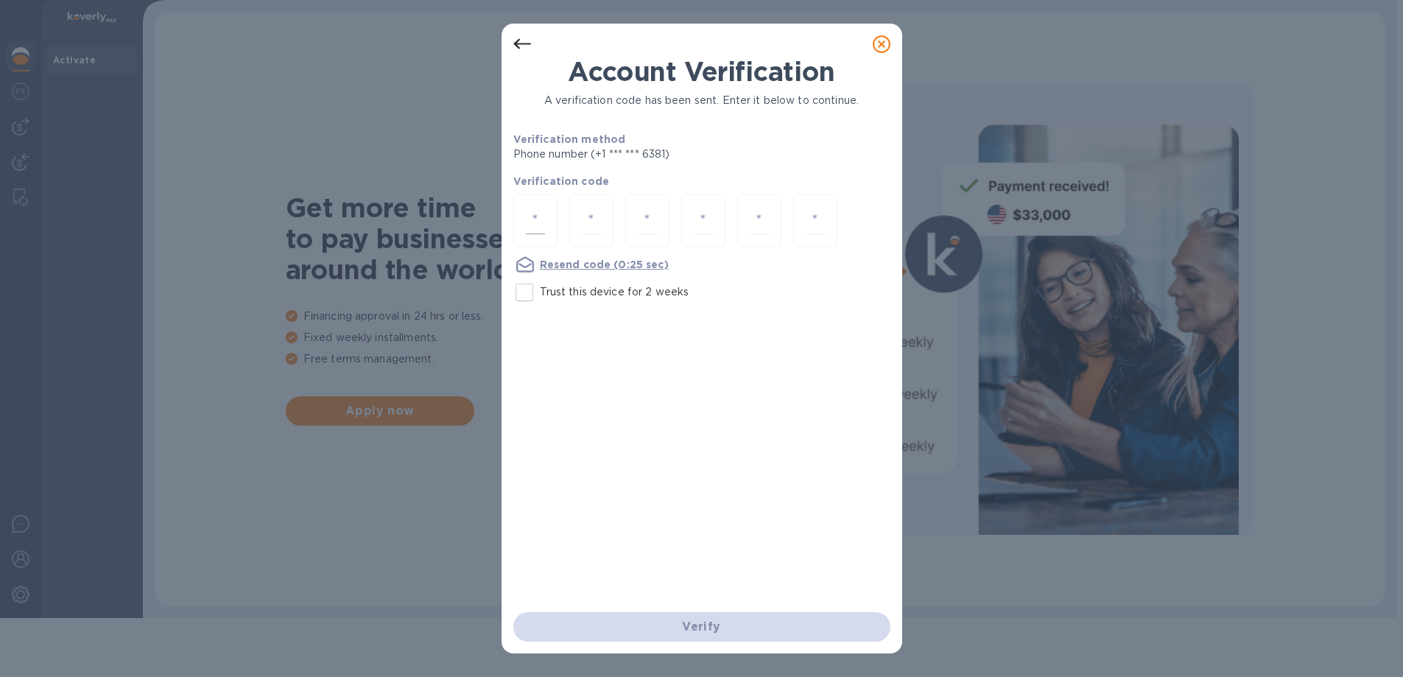
click at [542, 210] on input "number" at bounding box center [535, 220] width 19 height 27
type input "2"
type input "6"
type input "7"
type input "4"
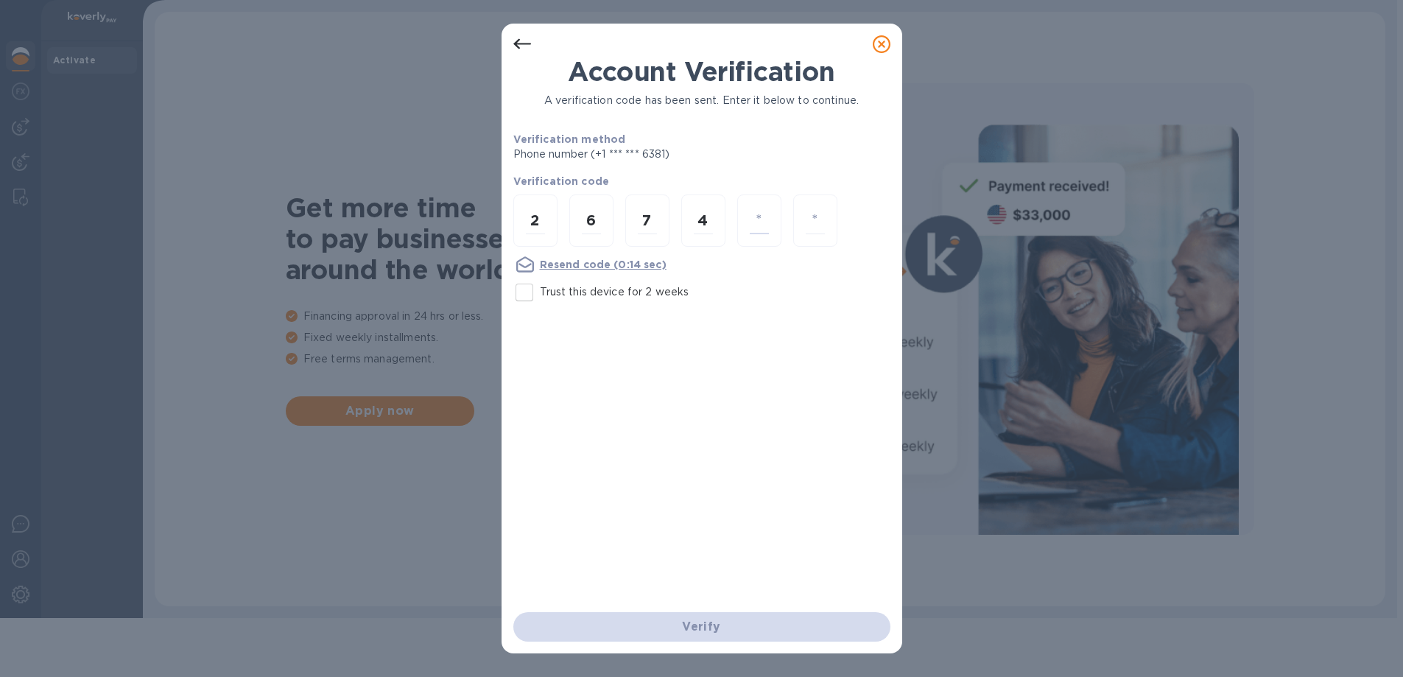
type input "3"
type input "4"
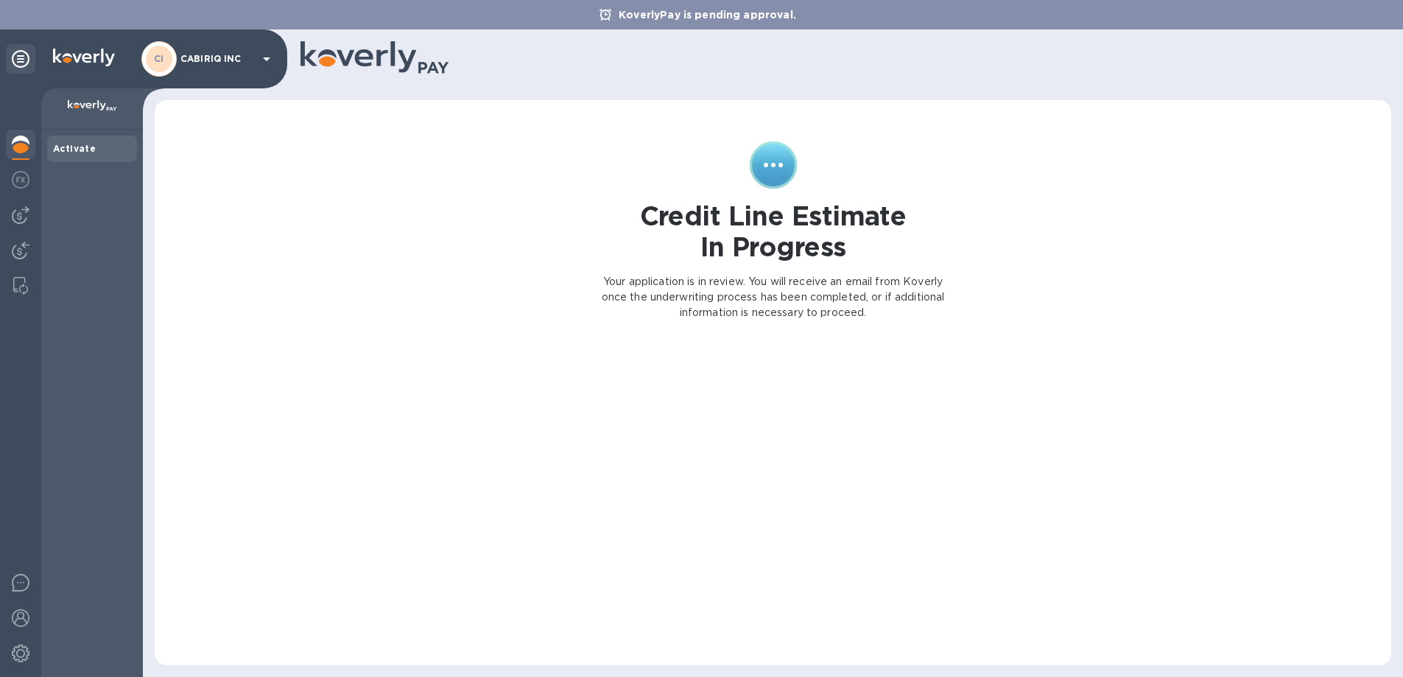
scroll to position [59, 0]
